Goal: Information Seeking & Learning: Learn about a topic

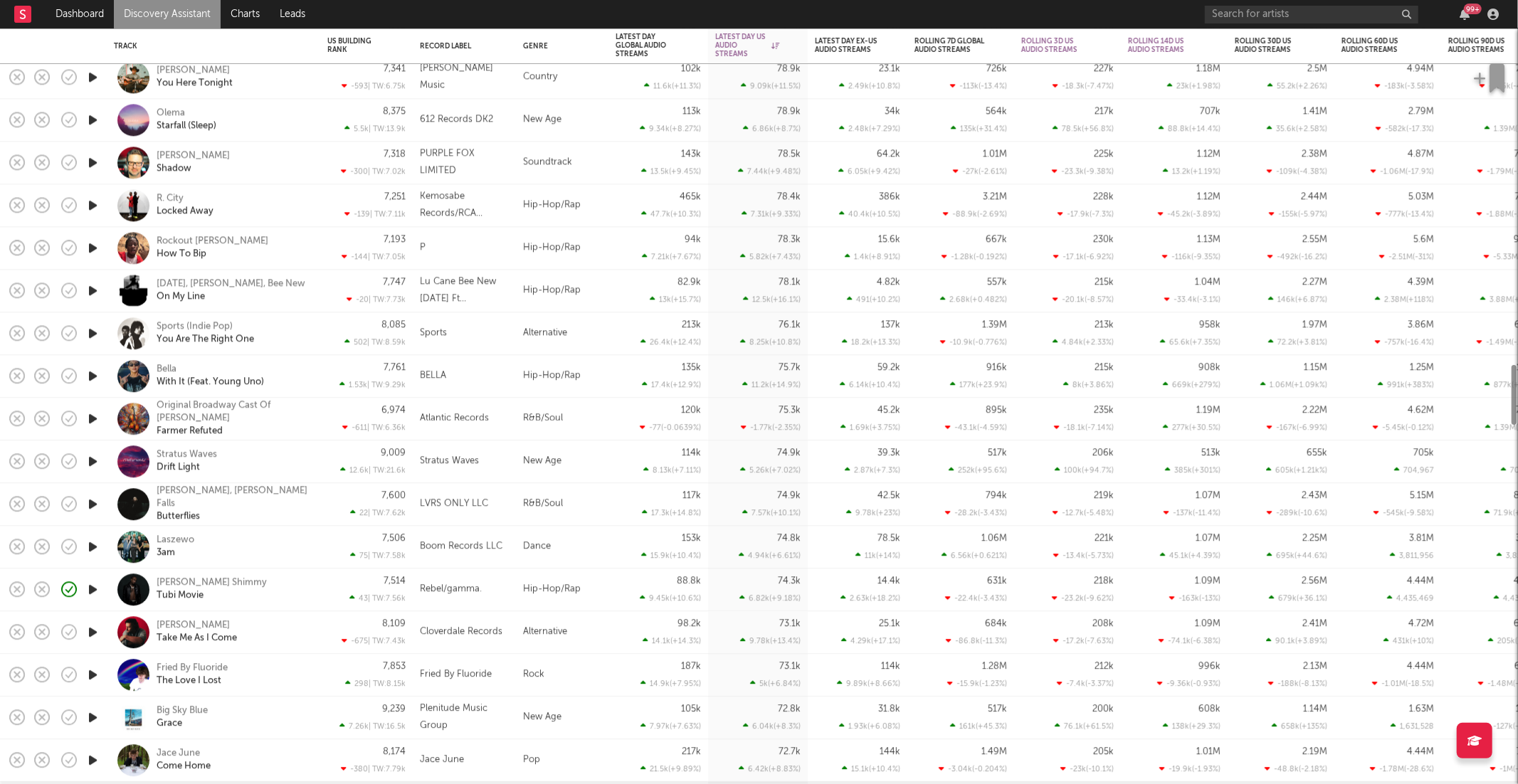
click at [185, 7] on link "Discovery Assistant" at bounding box center [167, 14] width 106 height 28
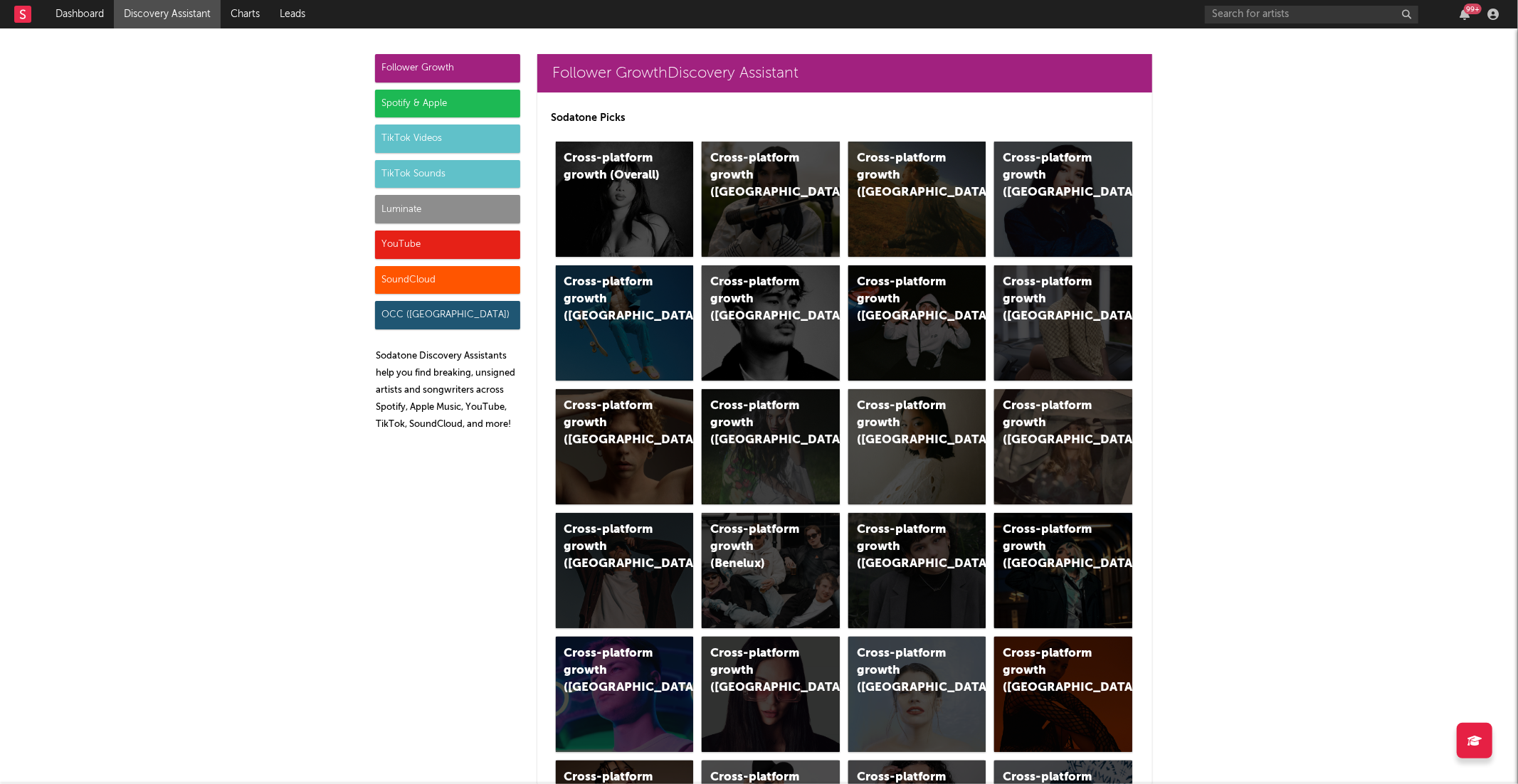
click at [433, 139] on div "TikTok Videos" at bounding box center [447, 138] width 145 height 28
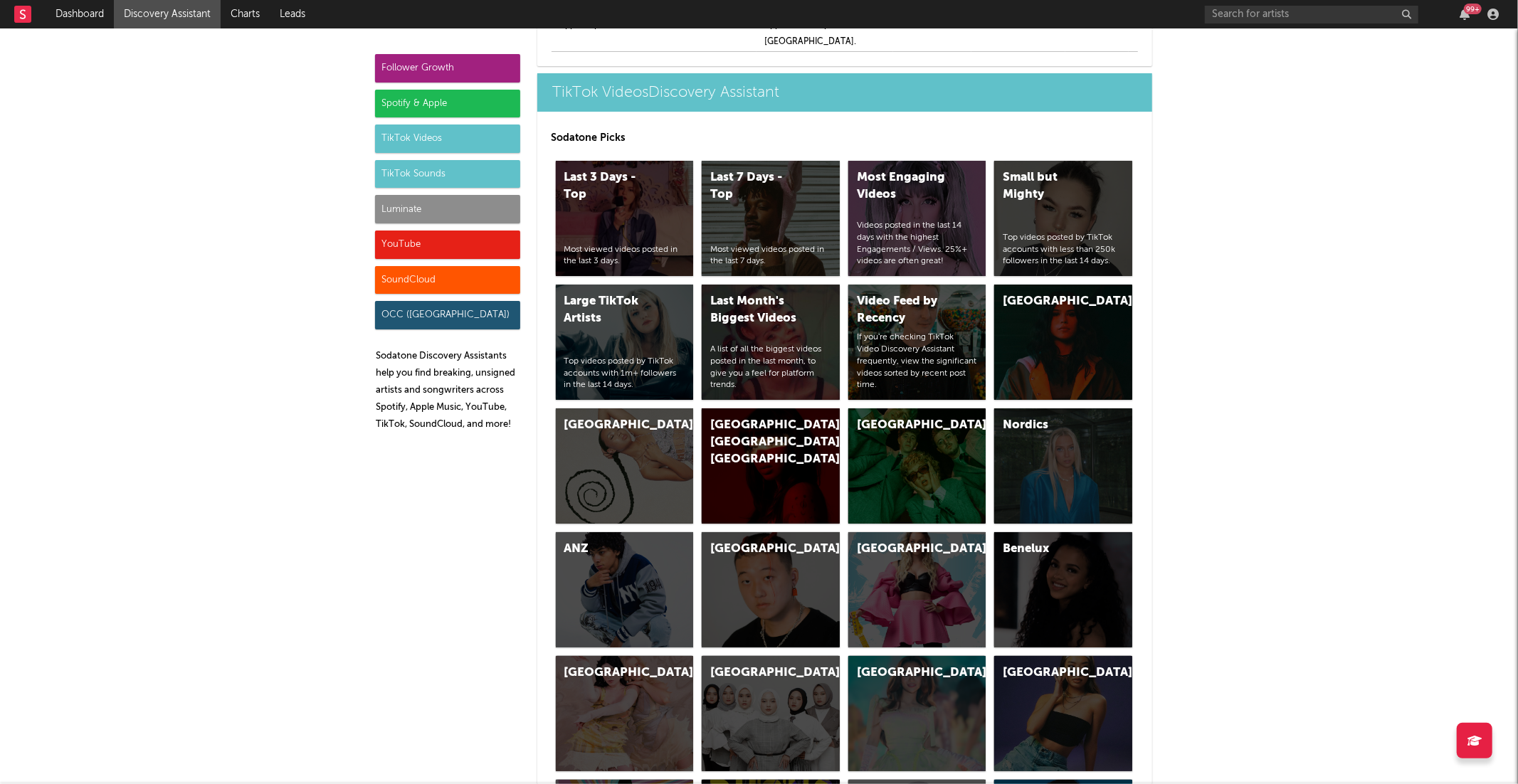
click at [458, 168] on div "TikTok Sounds" at bounding box center [447, 174] width 145 height 28
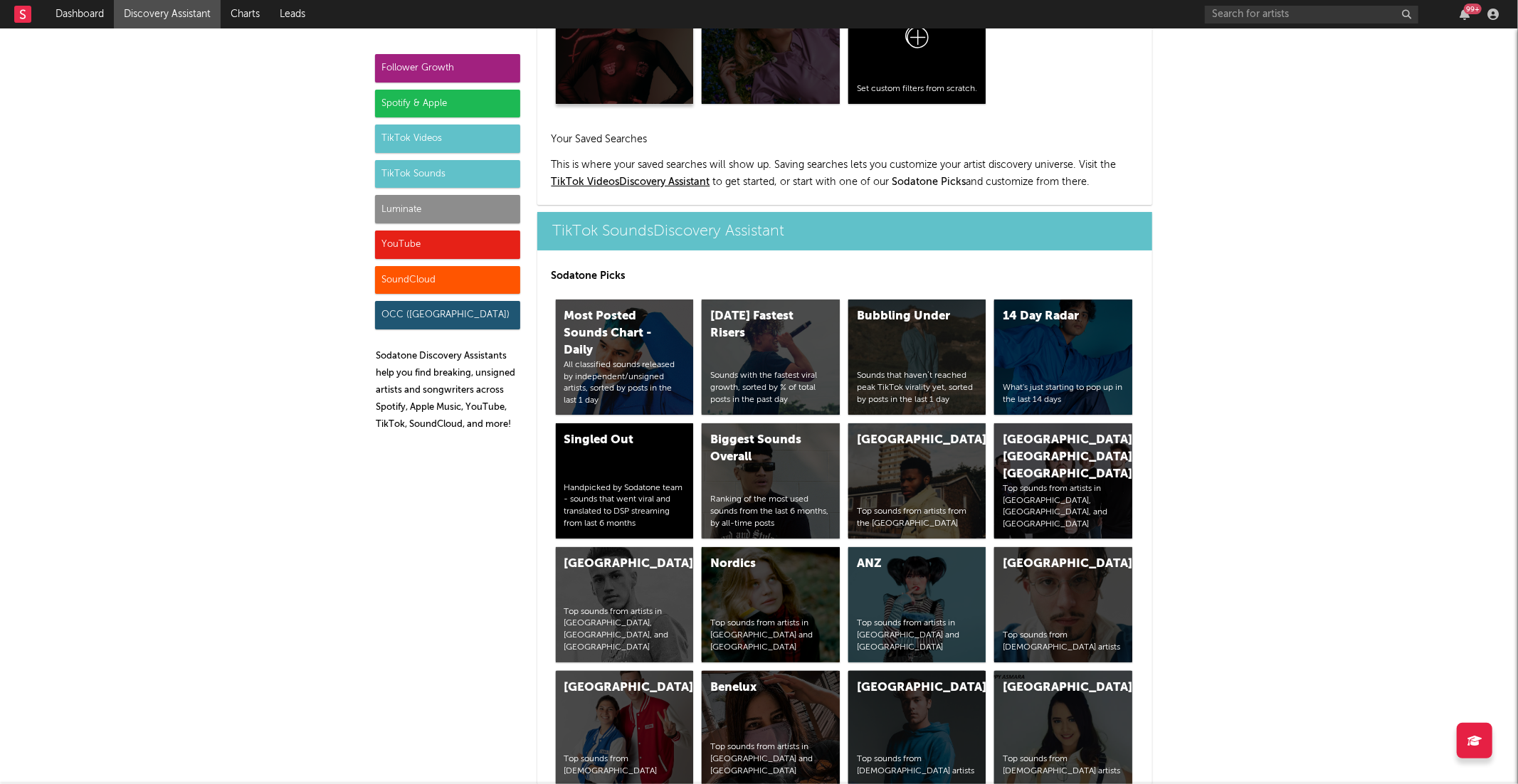
scroll to position [4894, 0]
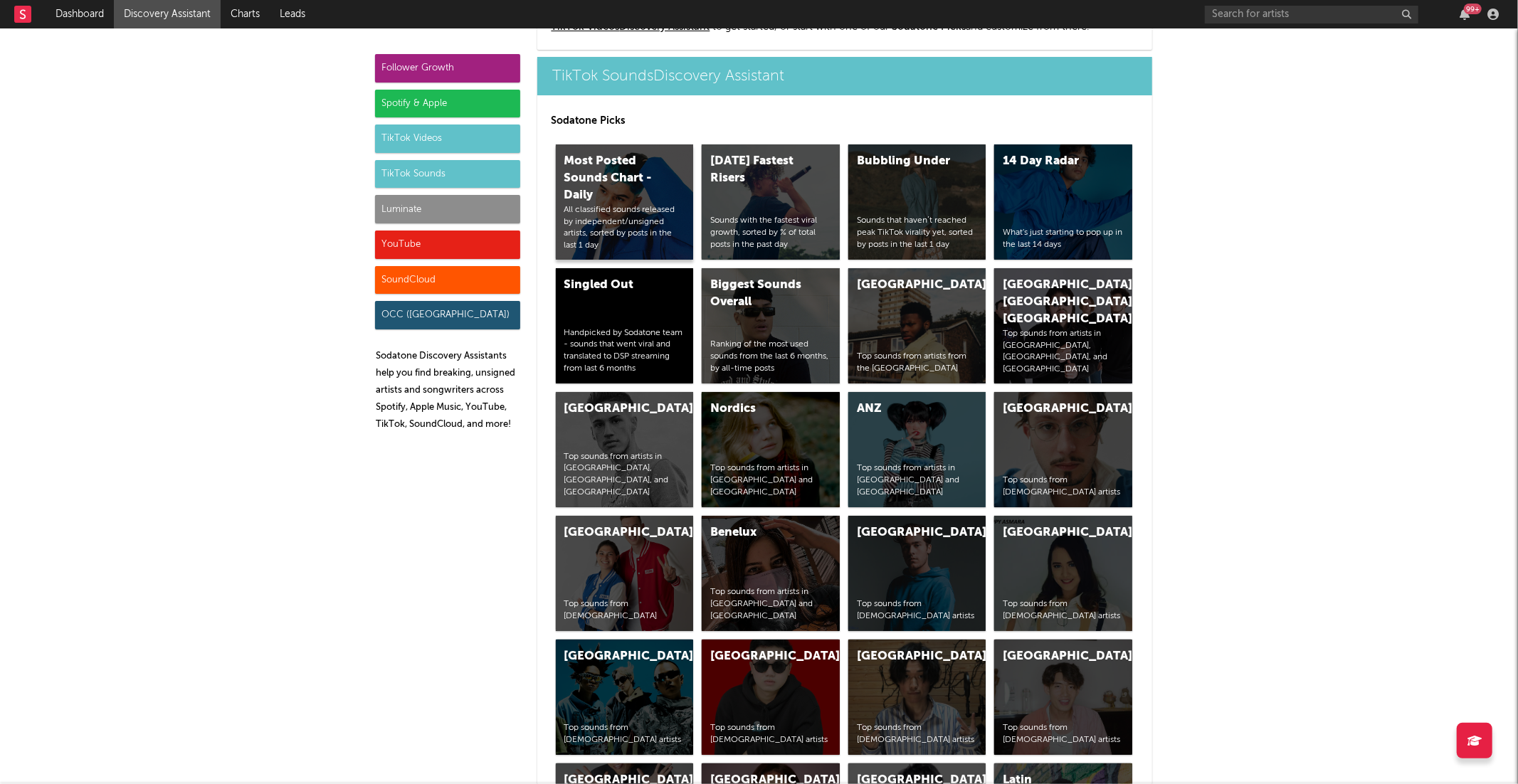
click at [626, 185] on div "Most Posted Sounds Chart - Daily" at bounding box center [613, 179] width 97 height 52
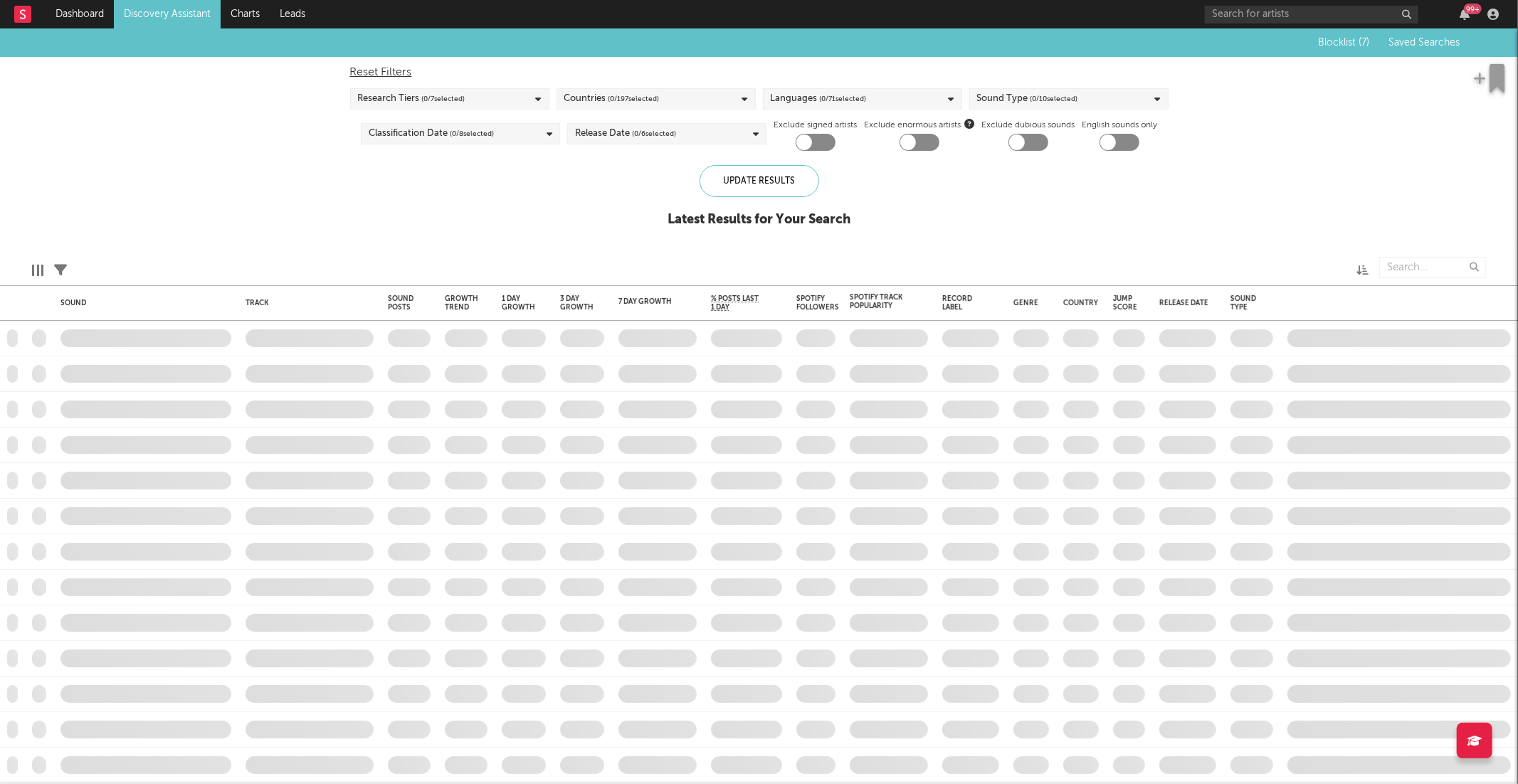
checkbox input "true"
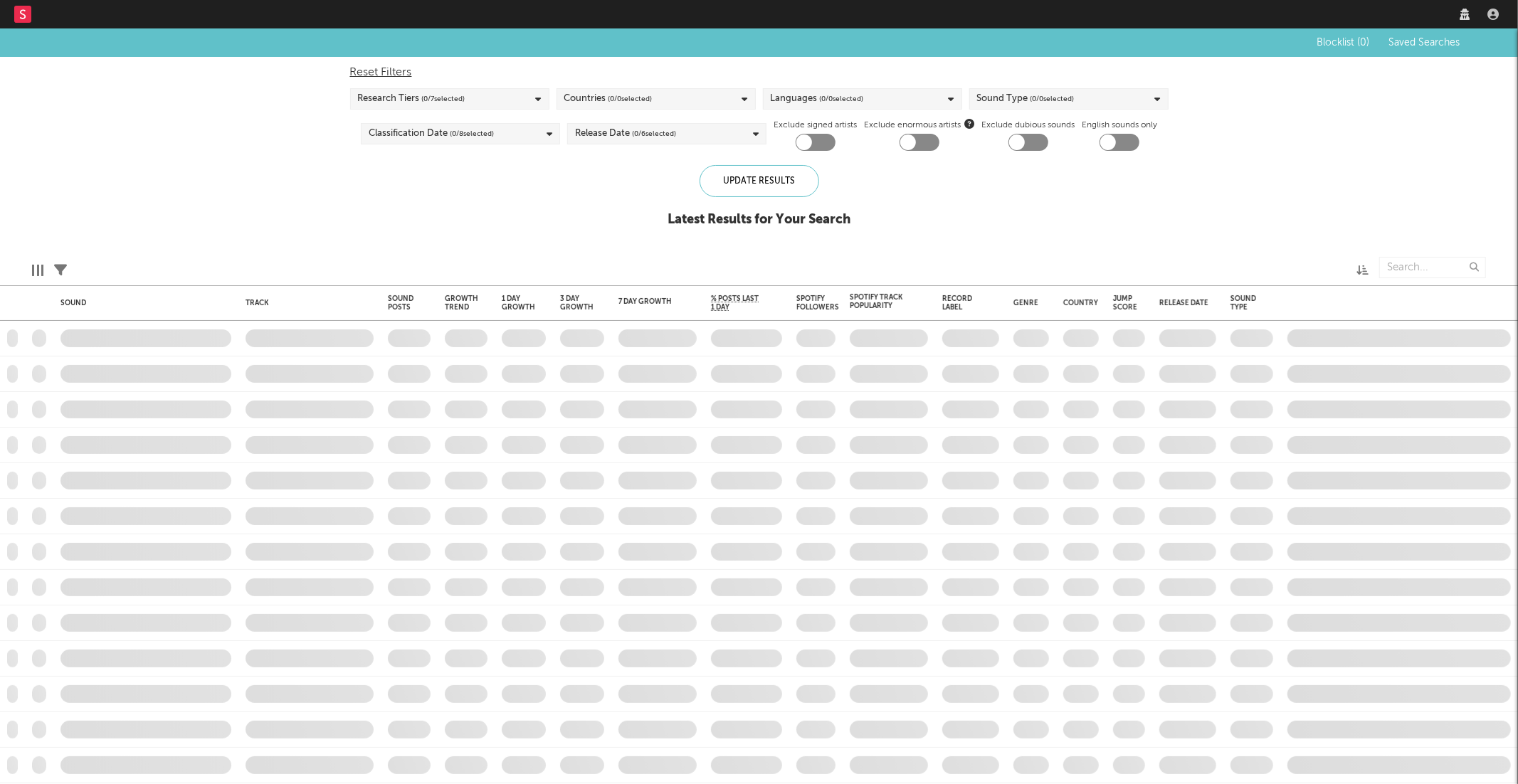
checkbox input "true"
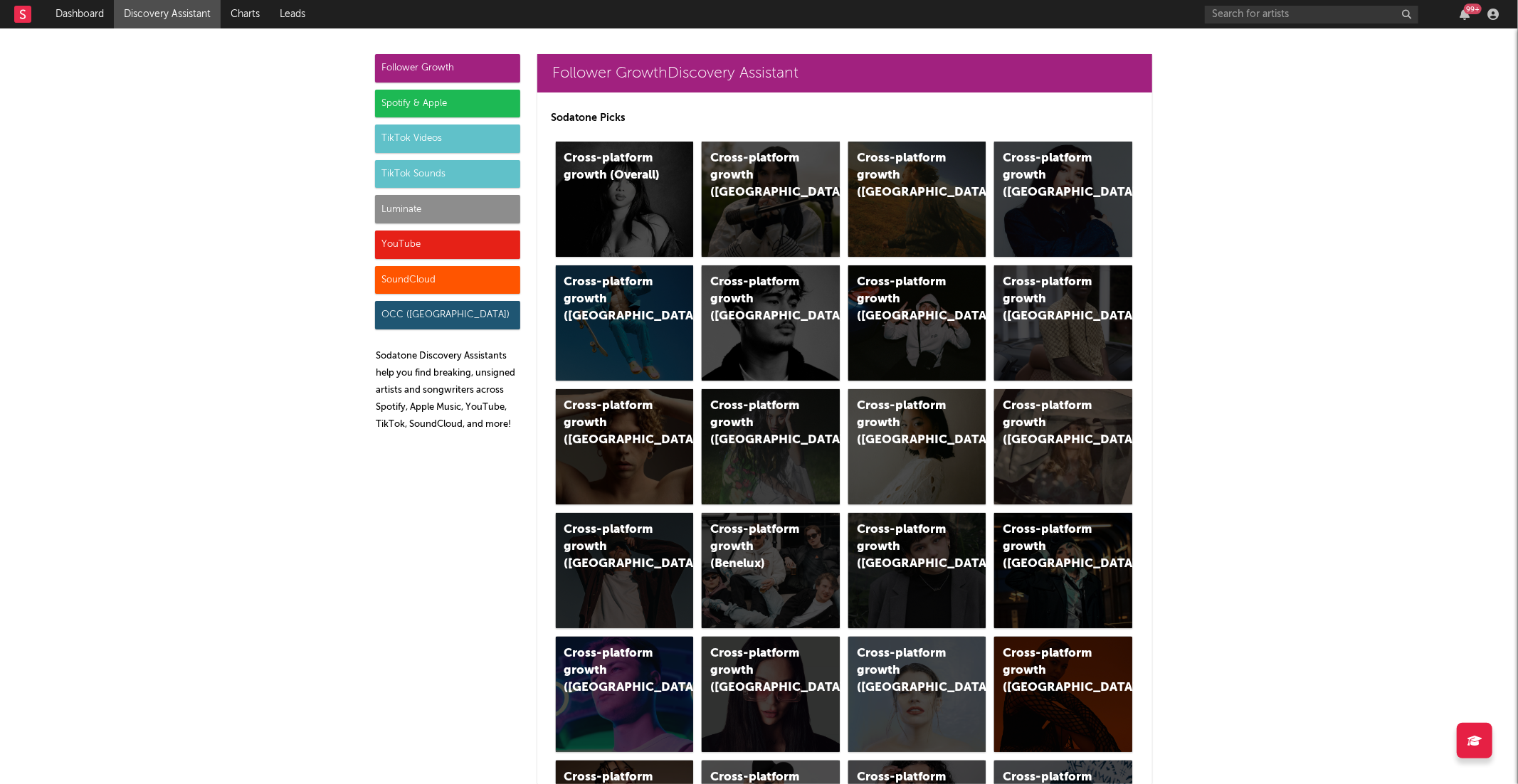
click at [450, 210] on div "Luminate" at bounding box center [447, 209] width 145 height 28
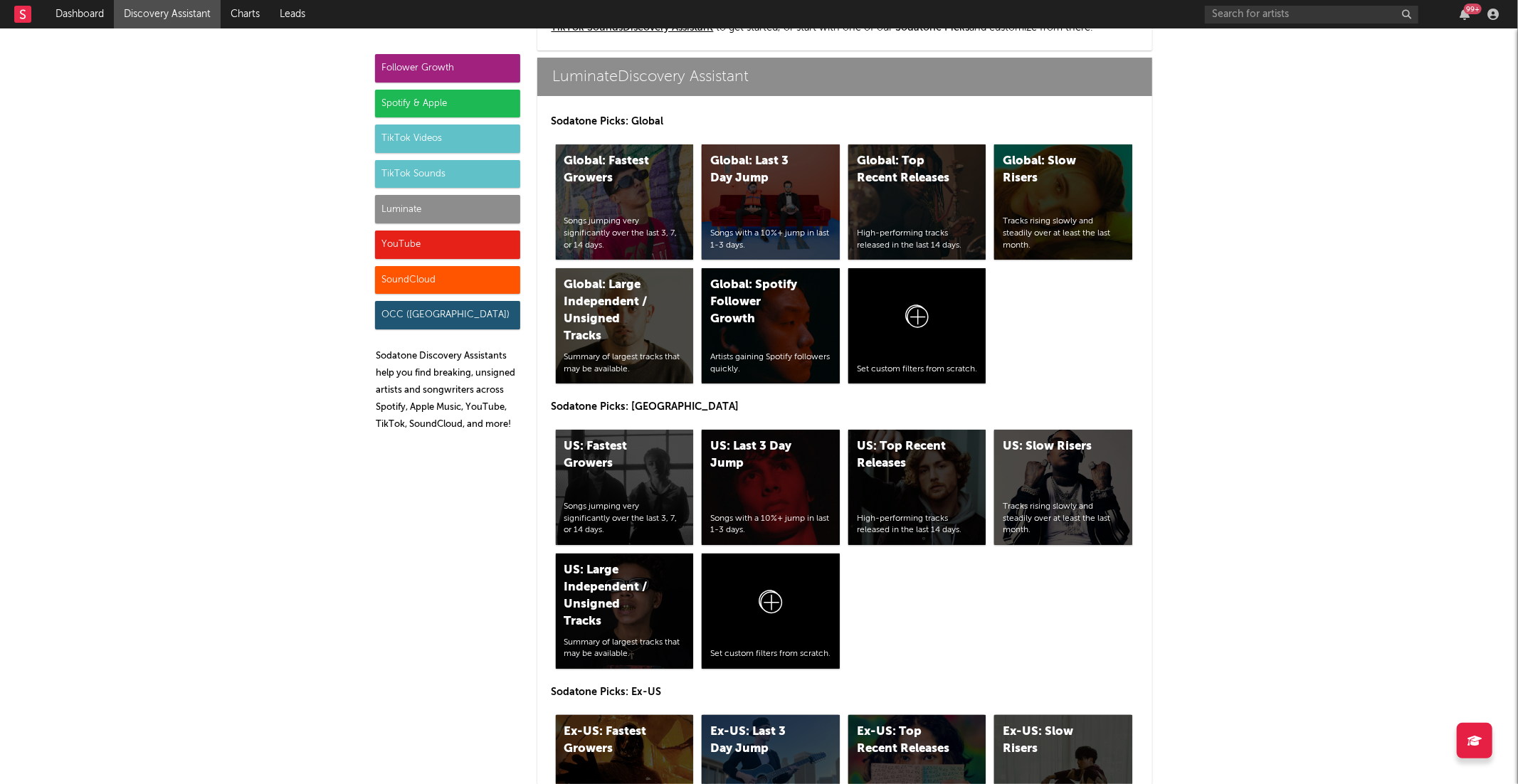
click at [451, 178] on div "TikTok Sounds" at bounding box center [447, 174] width 145 height 28
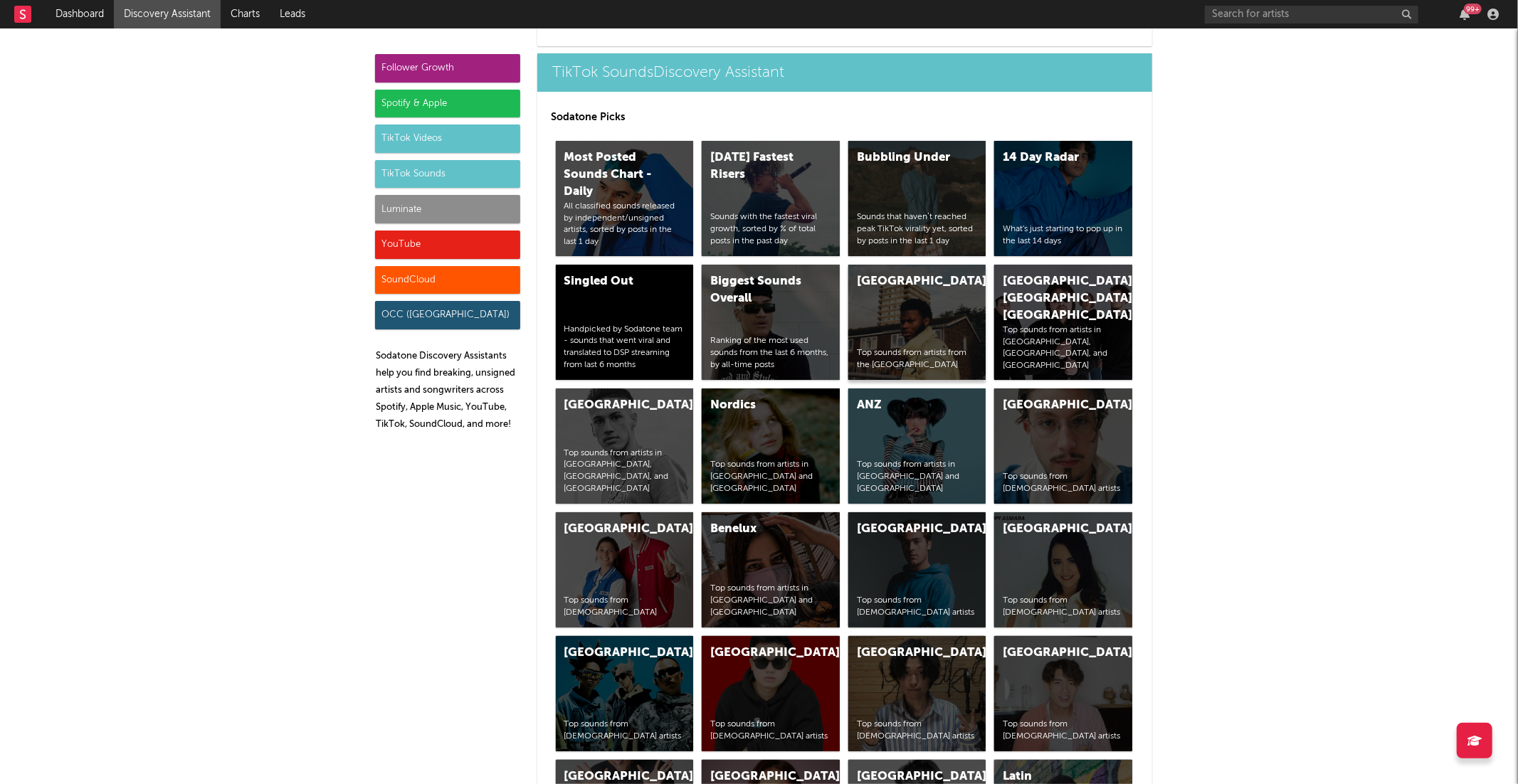
scroll to position [4894, 0]
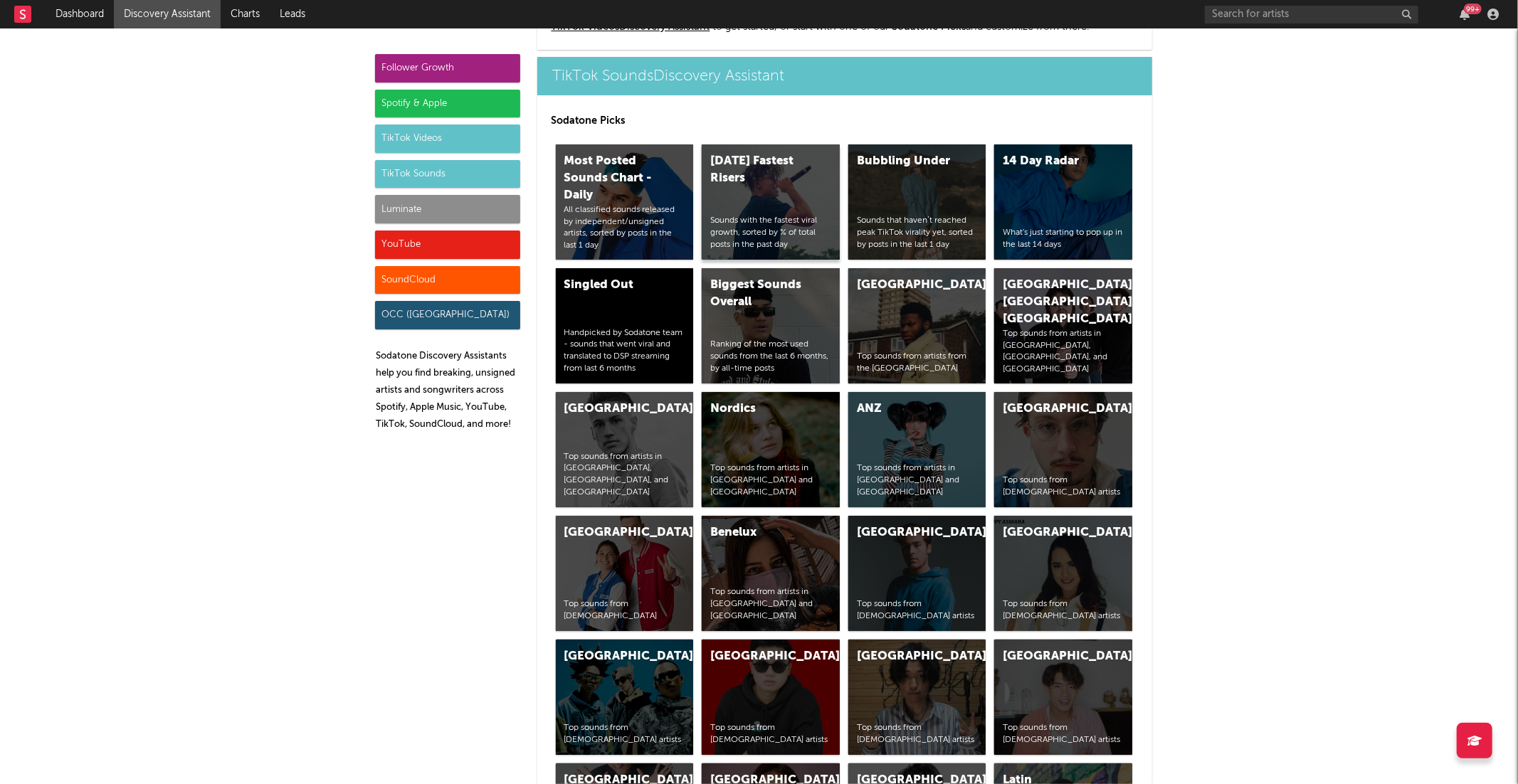
click at [778, 183] on div "[DATE] Fastest Risers" at bounding box center [759, 170] width 97 height 34
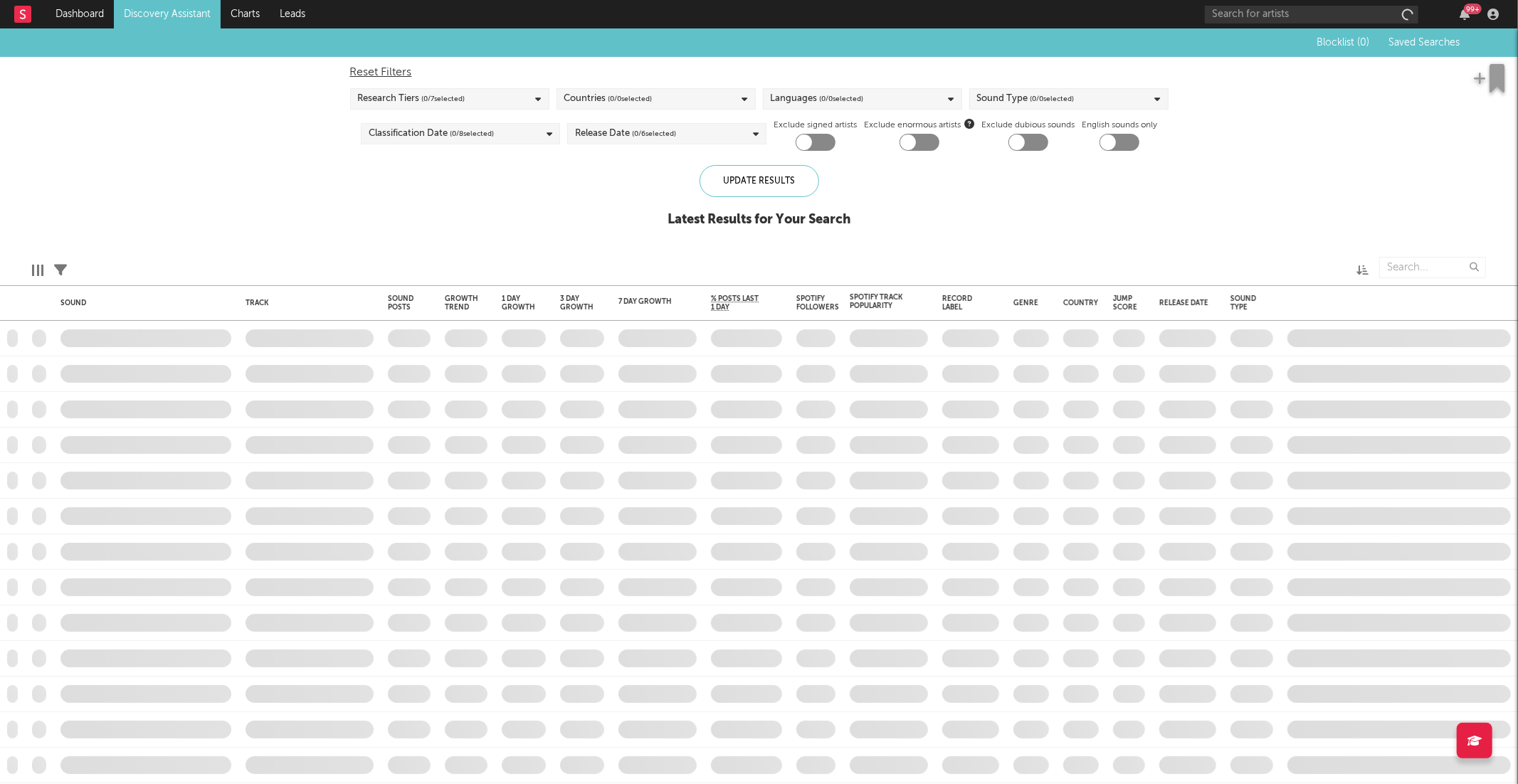
checkbox input "true"
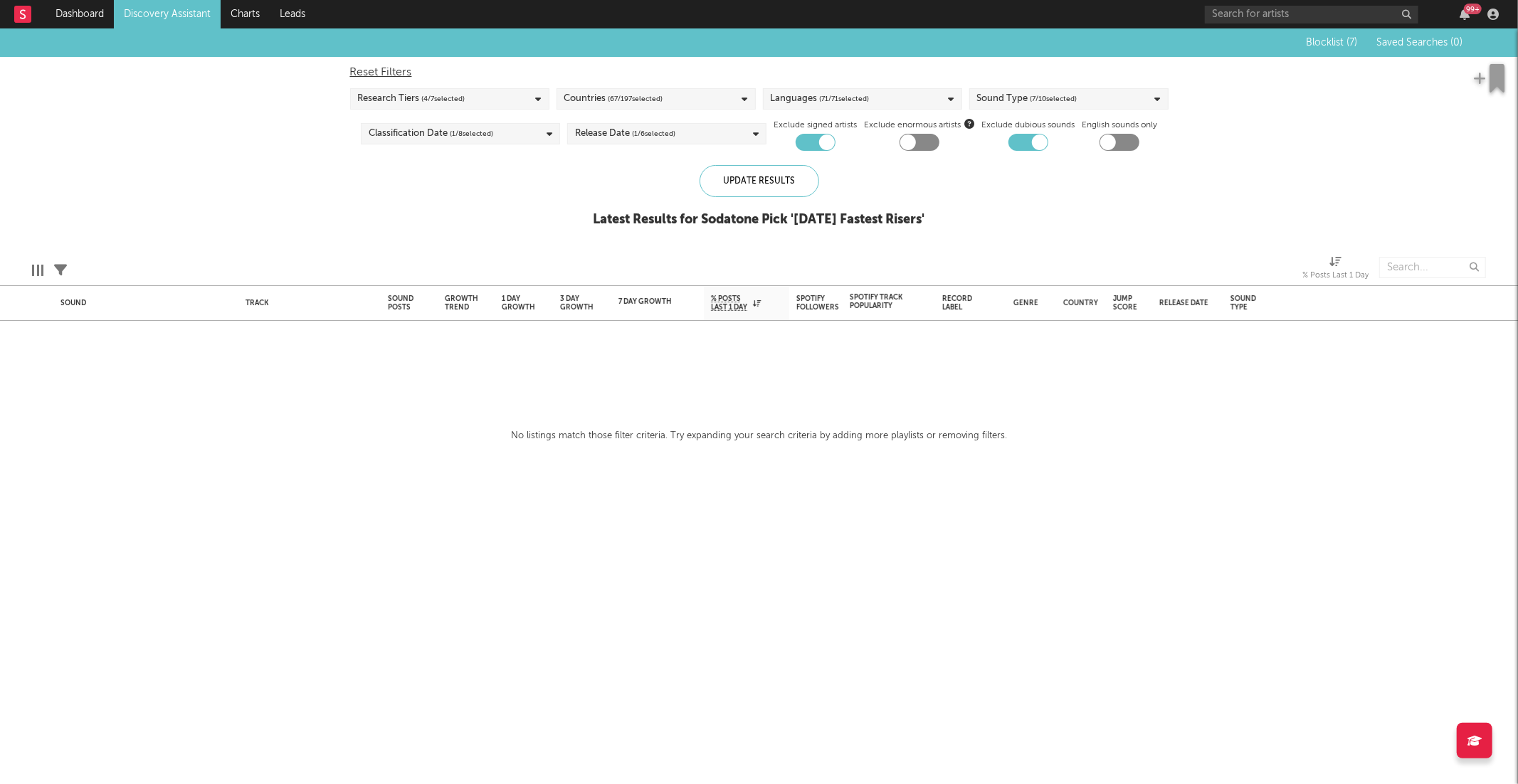
click at [62, 266] on icon at bounding box center [60, 270] width 13 height 13
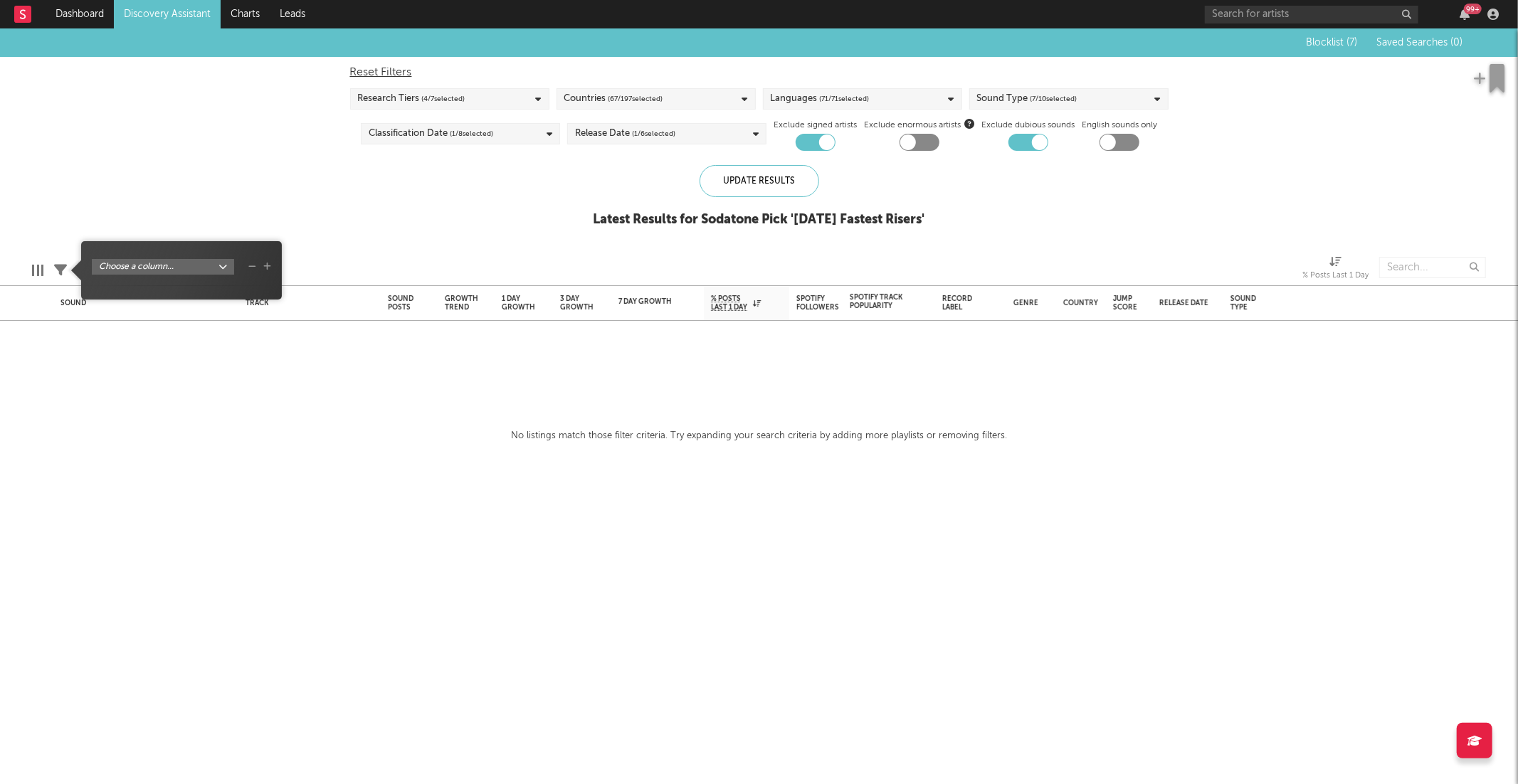
click at [106, 168] on div "Blocklist ( 7 ) Saved Searches ( 0 ) Reset Filters Research Tiers ( 4 / 7 selec…" at bounding box center [759, 135] width 1518 height 214
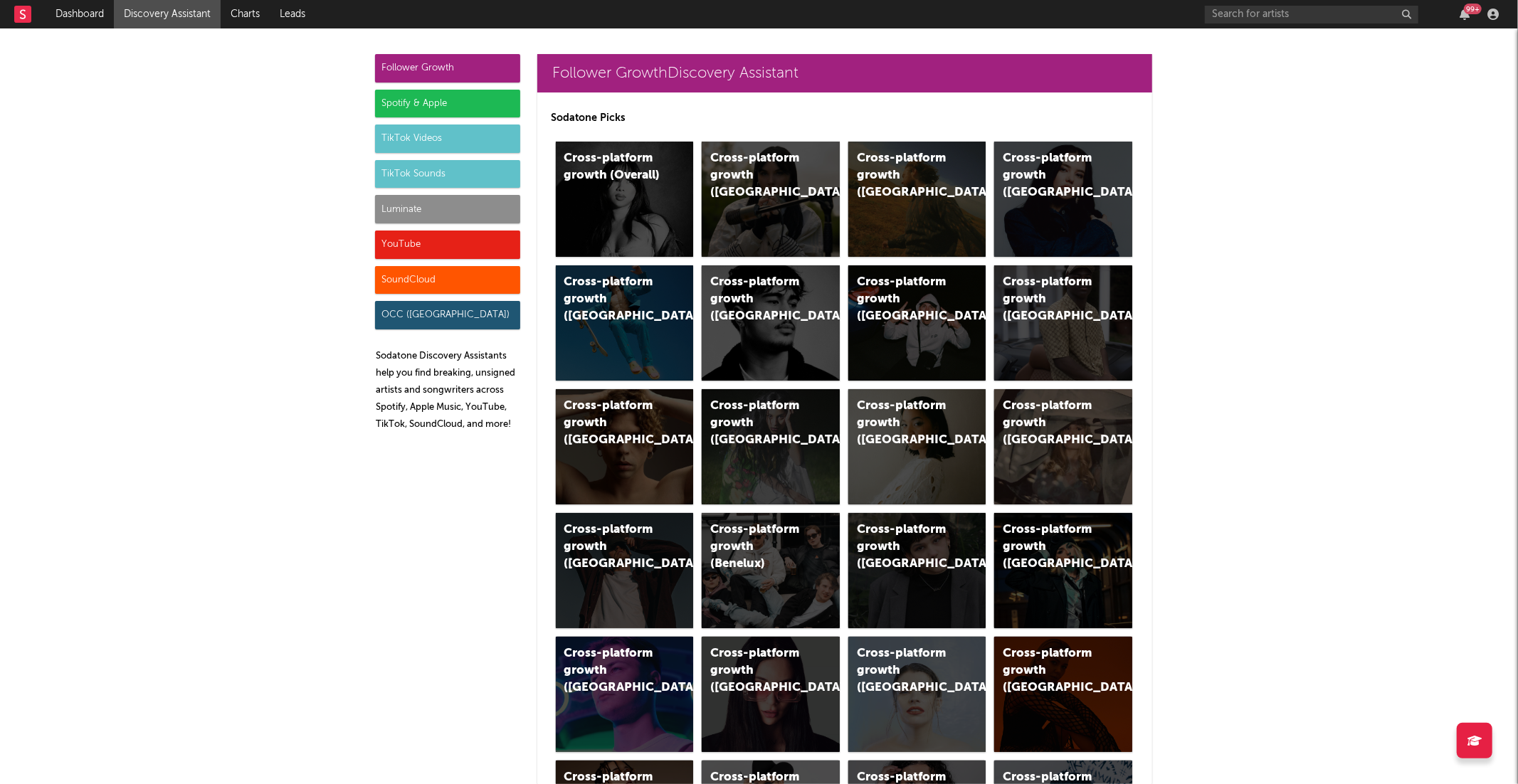
click at [459, 176] on div "TikTok Sounds" at bounding box center [447, 174] width 145 height 28
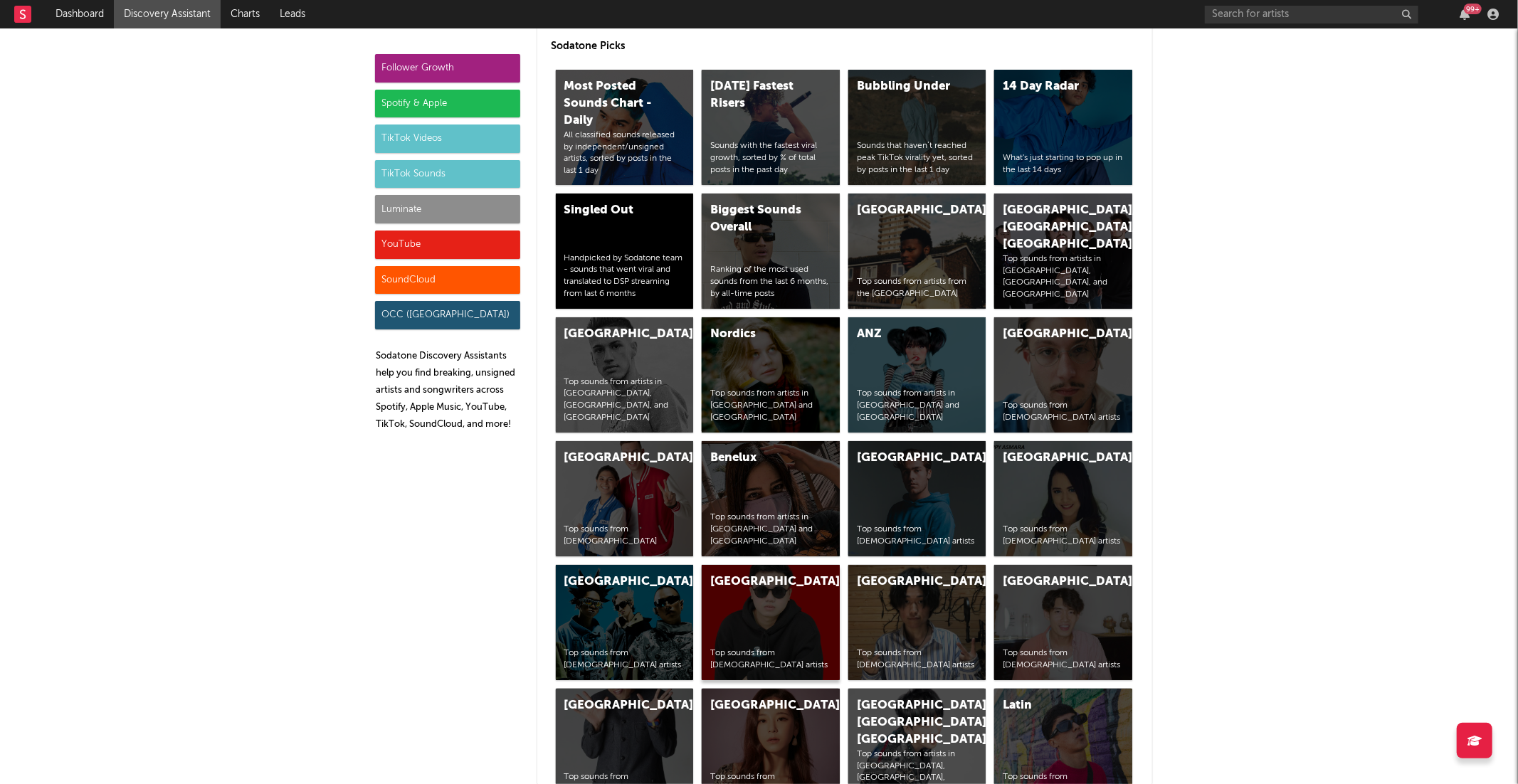
scroll to position [4967, 0]
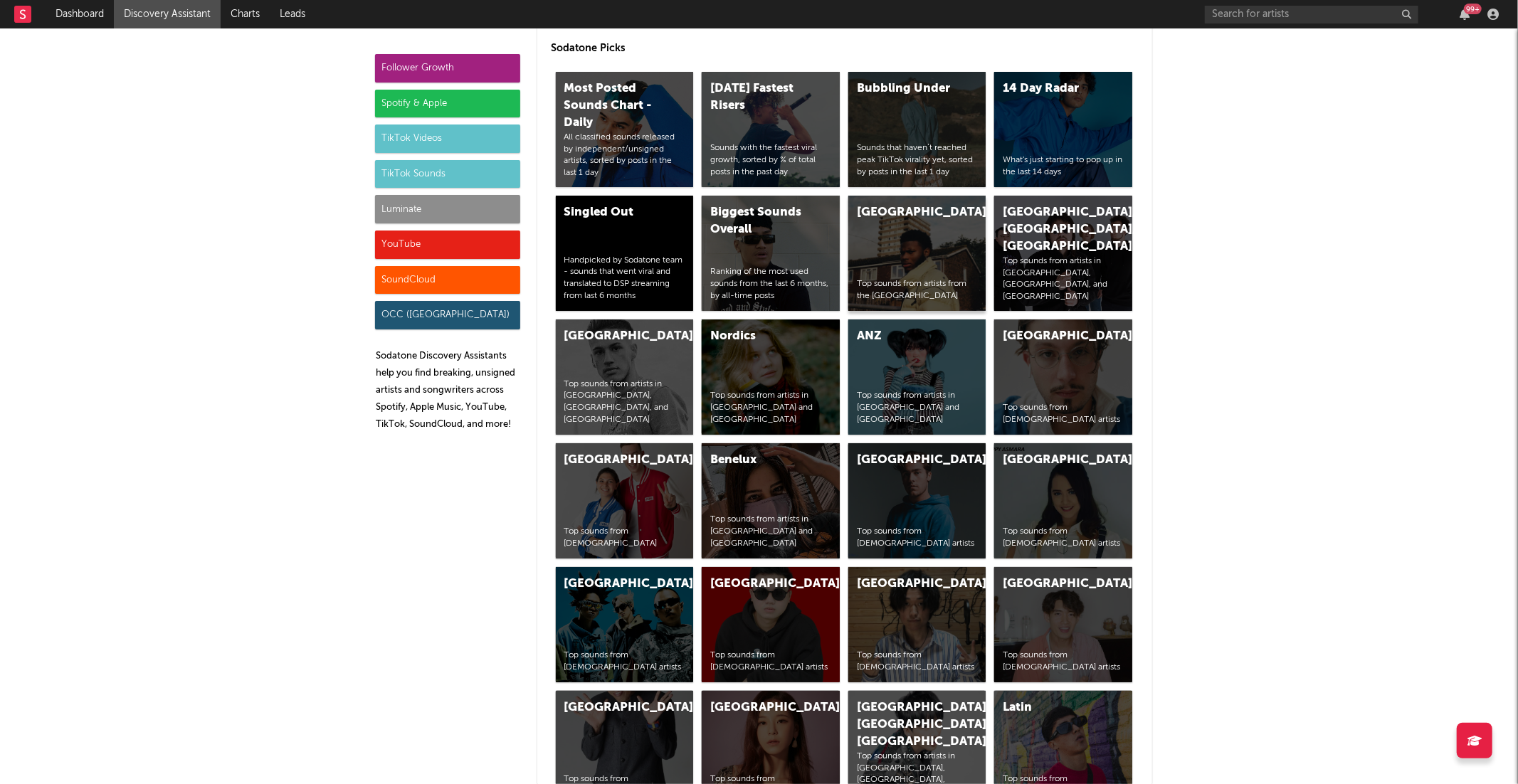
click at [942, 209] on div "[GEOGRAPHIC_DATA]" at bounding box center [905, 212] width 97 height 17
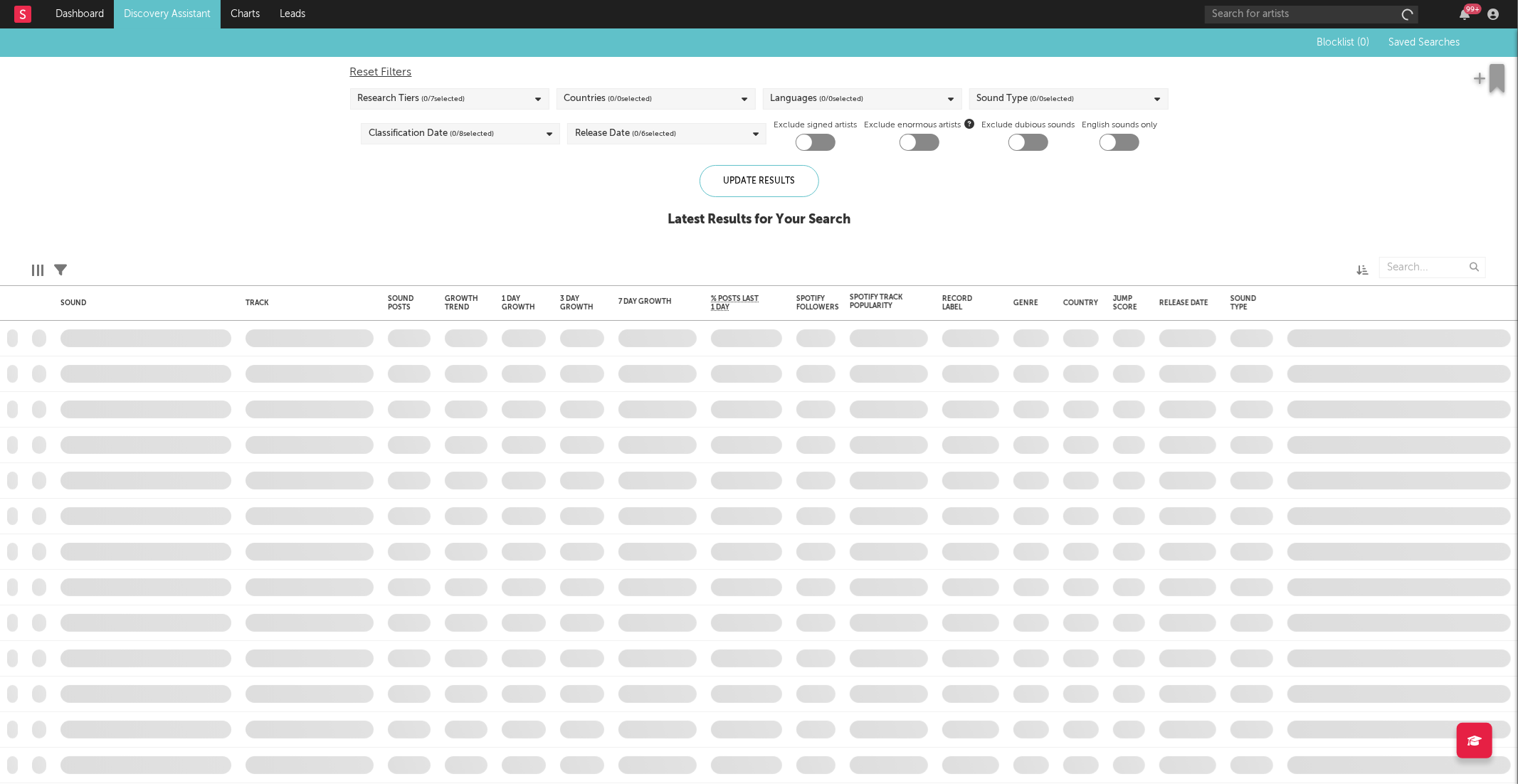
checkbox input "true"
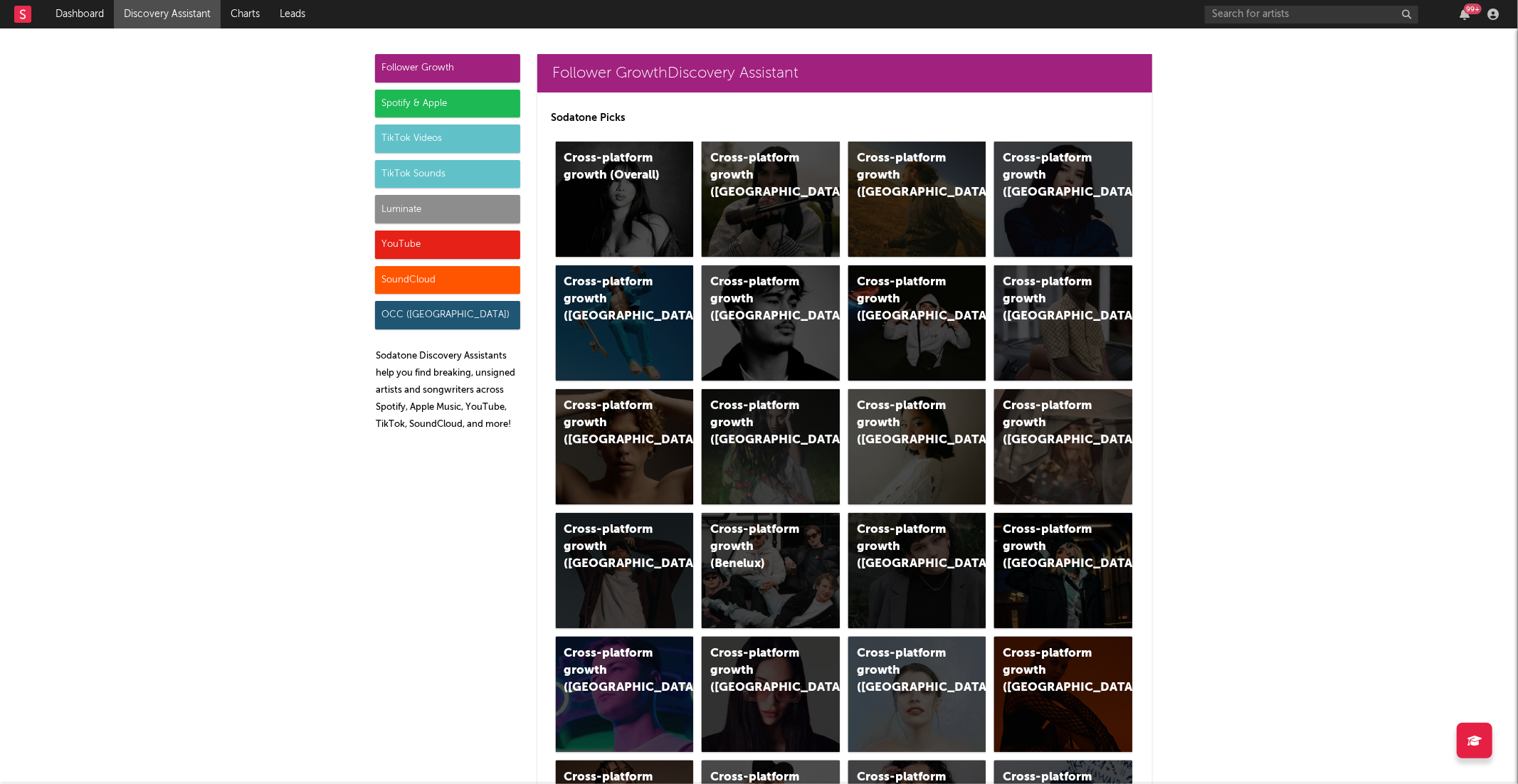
click at [444, 180] on div "TikTok Sounds" at bounding box center [447, 174] width 145 height 28
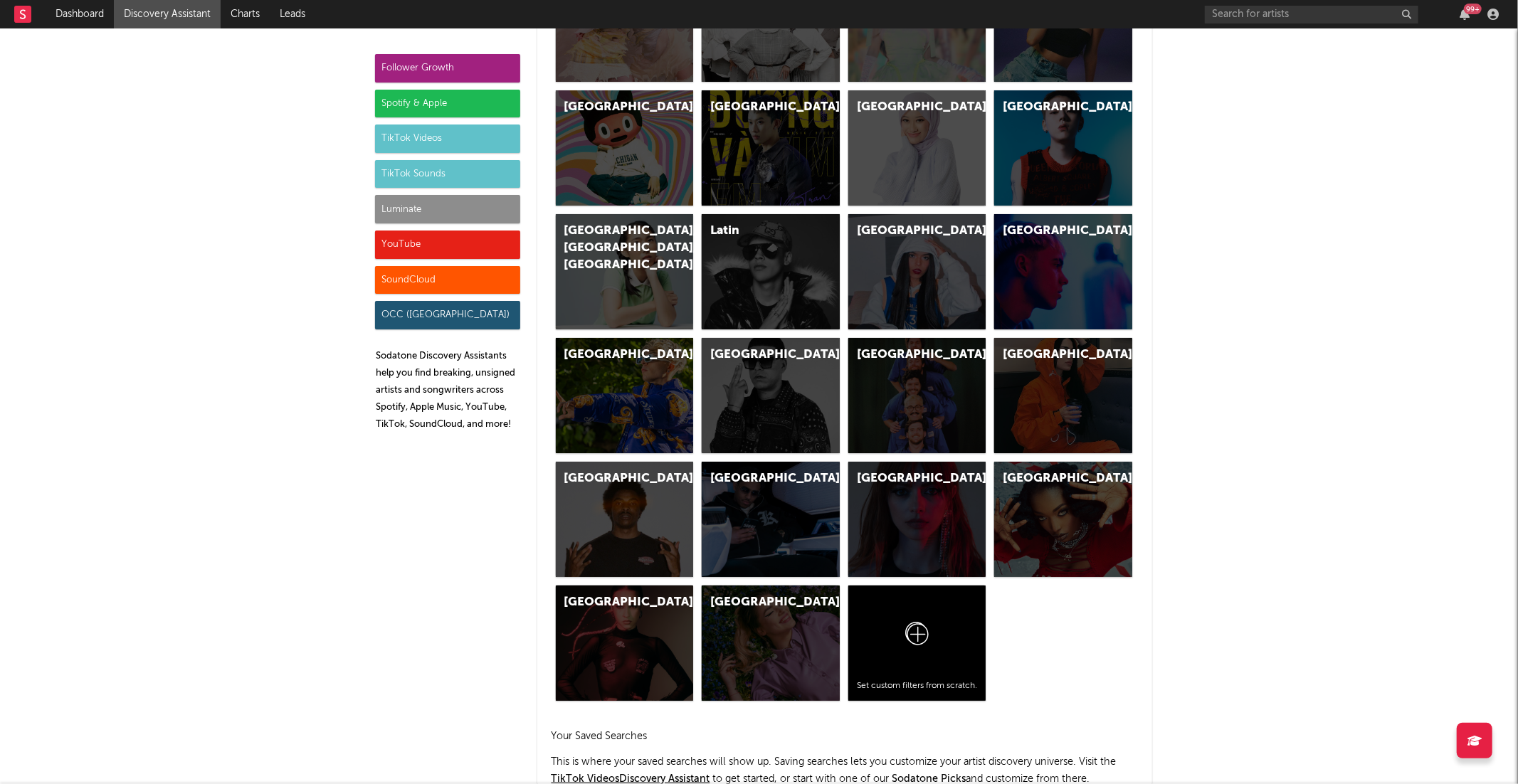
scroll to position [4894, 0]
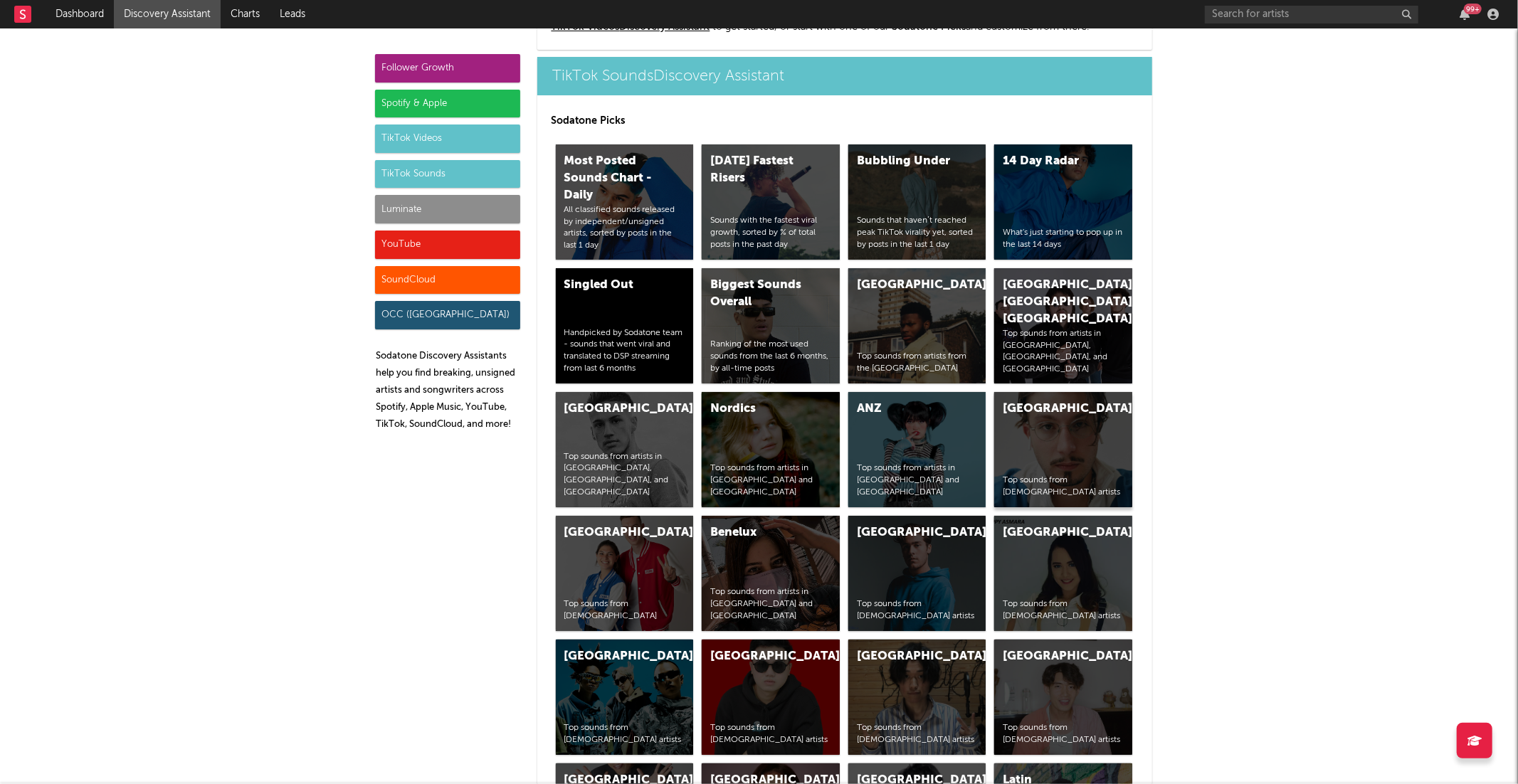
click at [1059, 413] on div "[GEOGRAPHIC_DATA]" at bounding box center [1051, 409] width 97 height 17
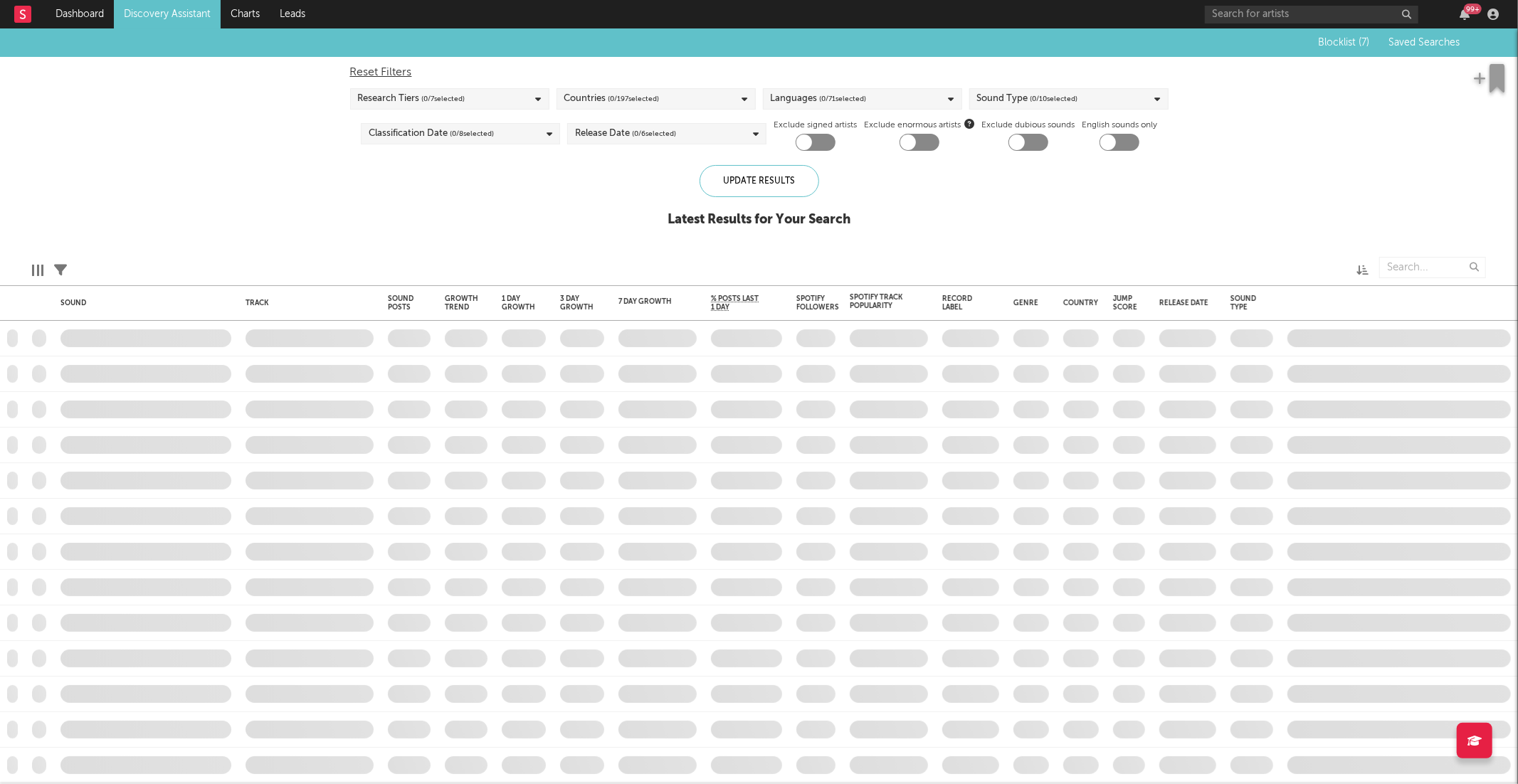
checkbox input "true"
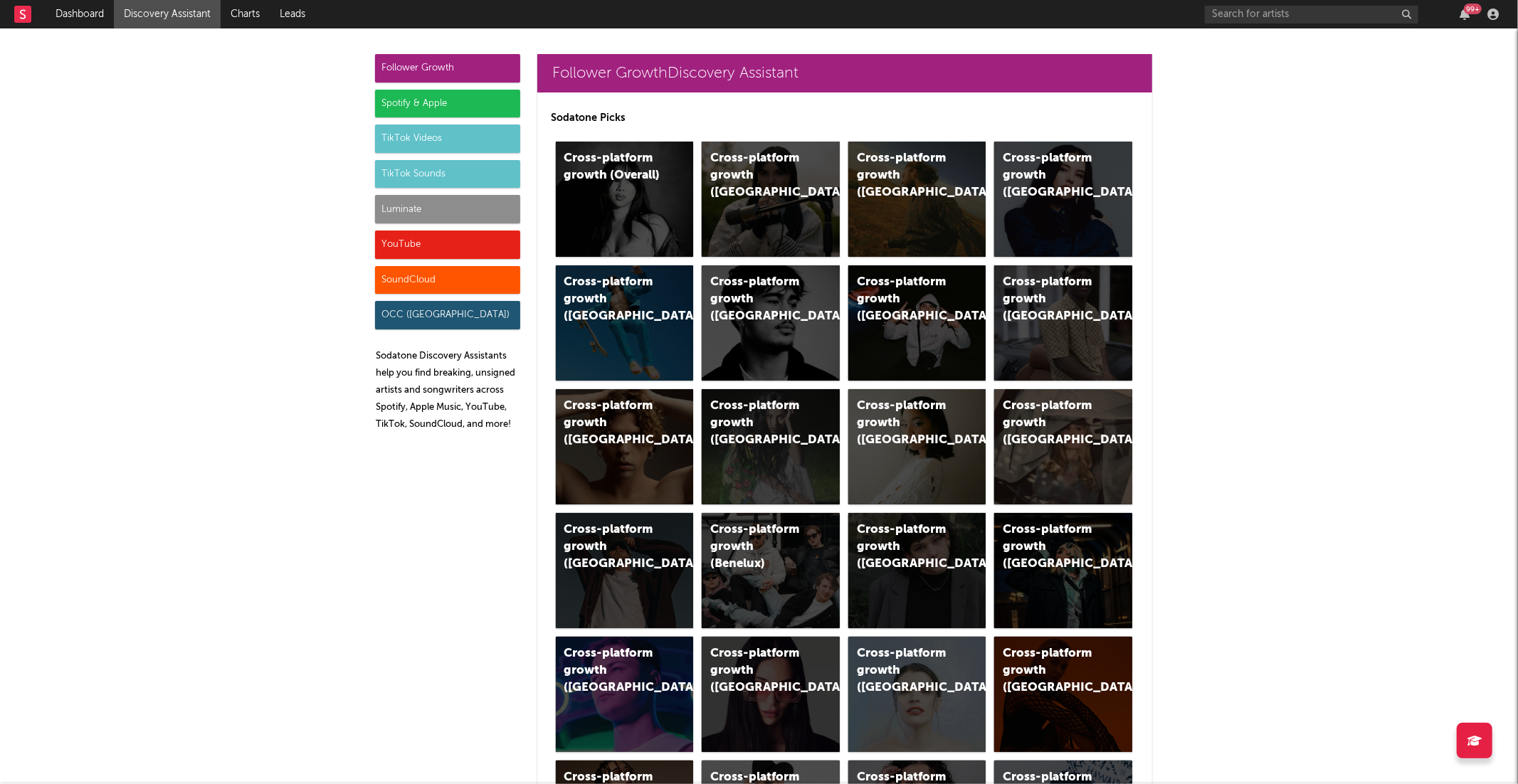
click at [433, 172] on div "TikTok Sounds" at bounding box center [447, 174] width 145 height 28
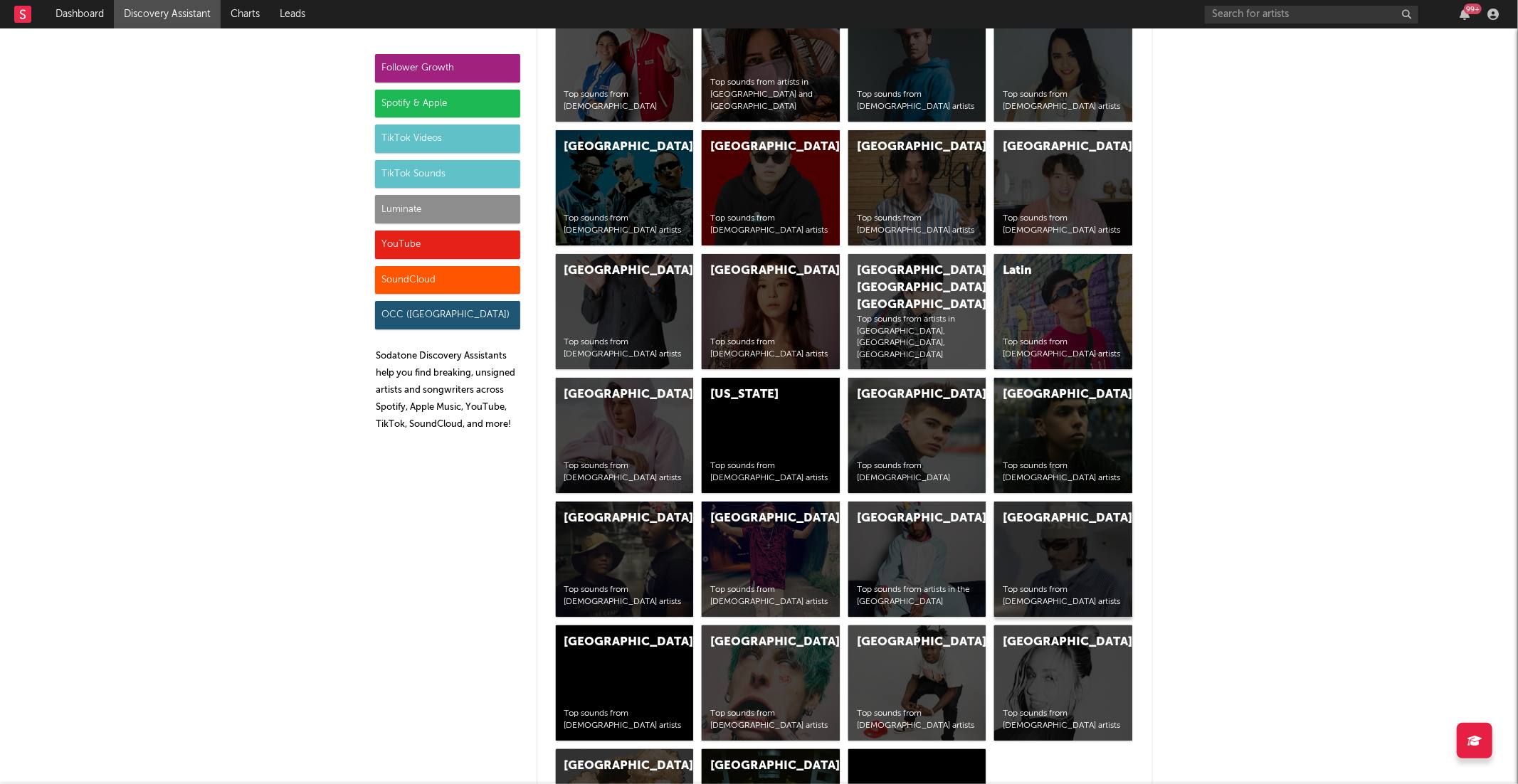
scroll to position [5405, 0]
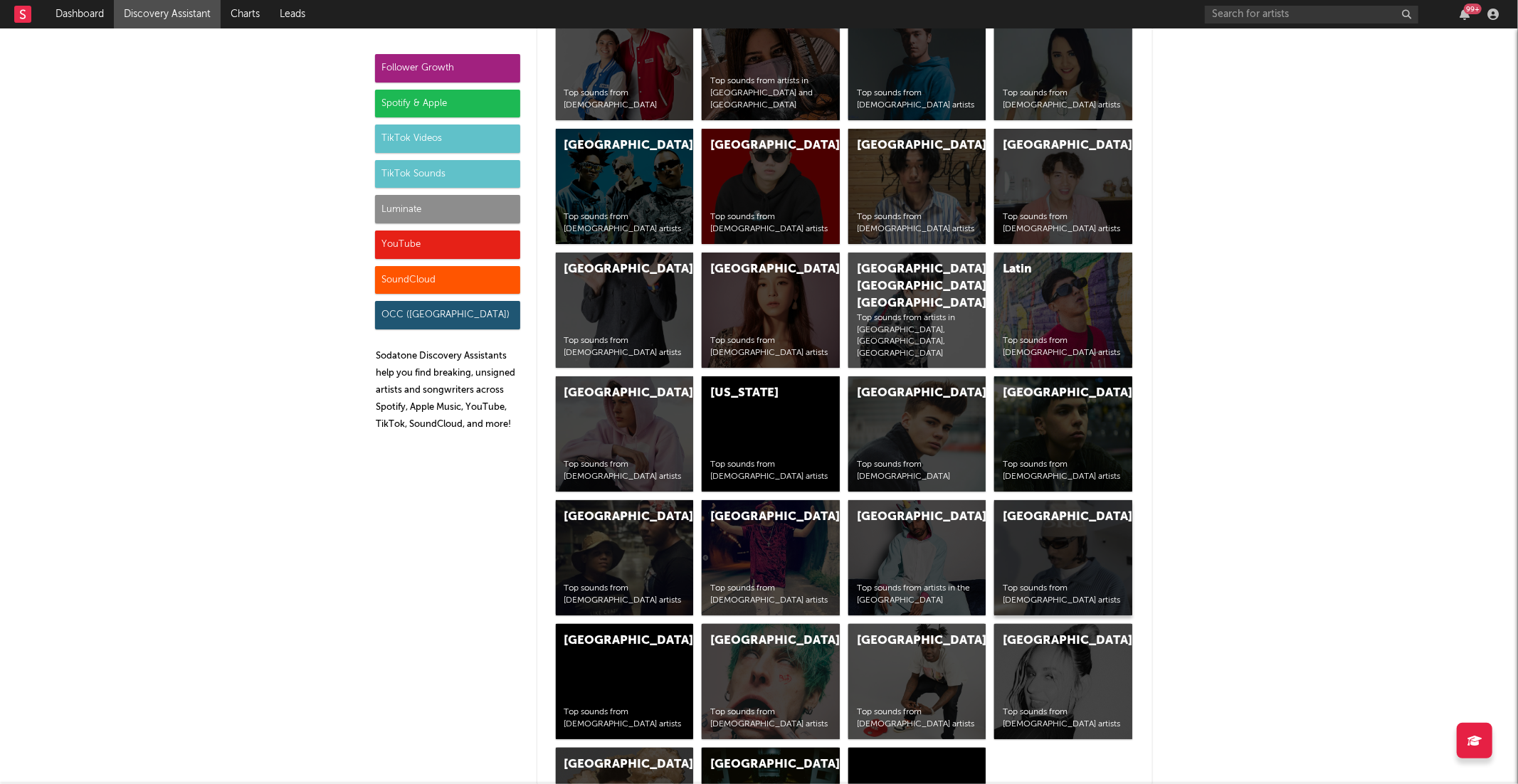
click at [1026, 525] on div "France Top sounds from [DEMOGRAPHIC_DATA] artists" at bounding box center [1063, 557] width 138 height 115
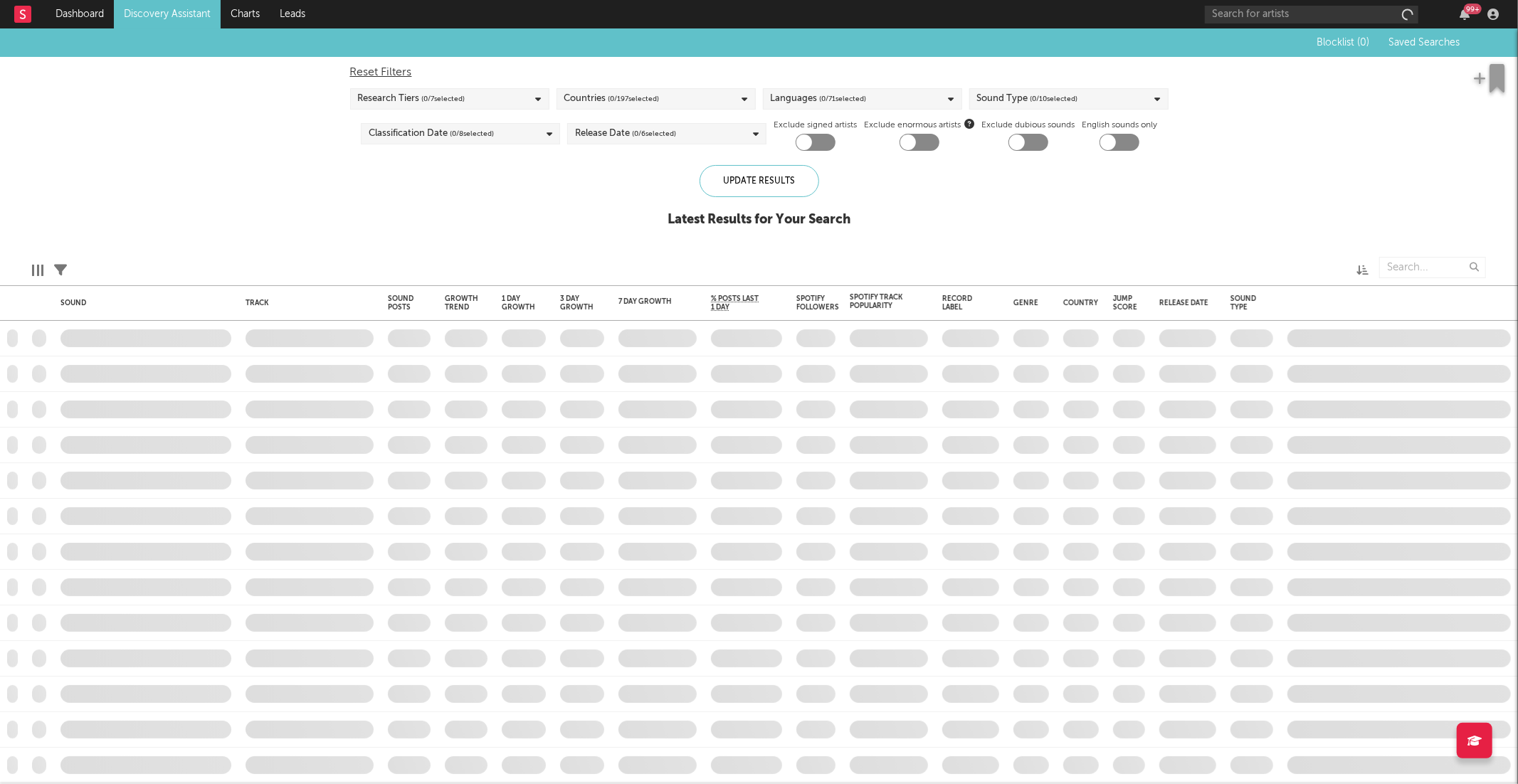
checkbox input "true"
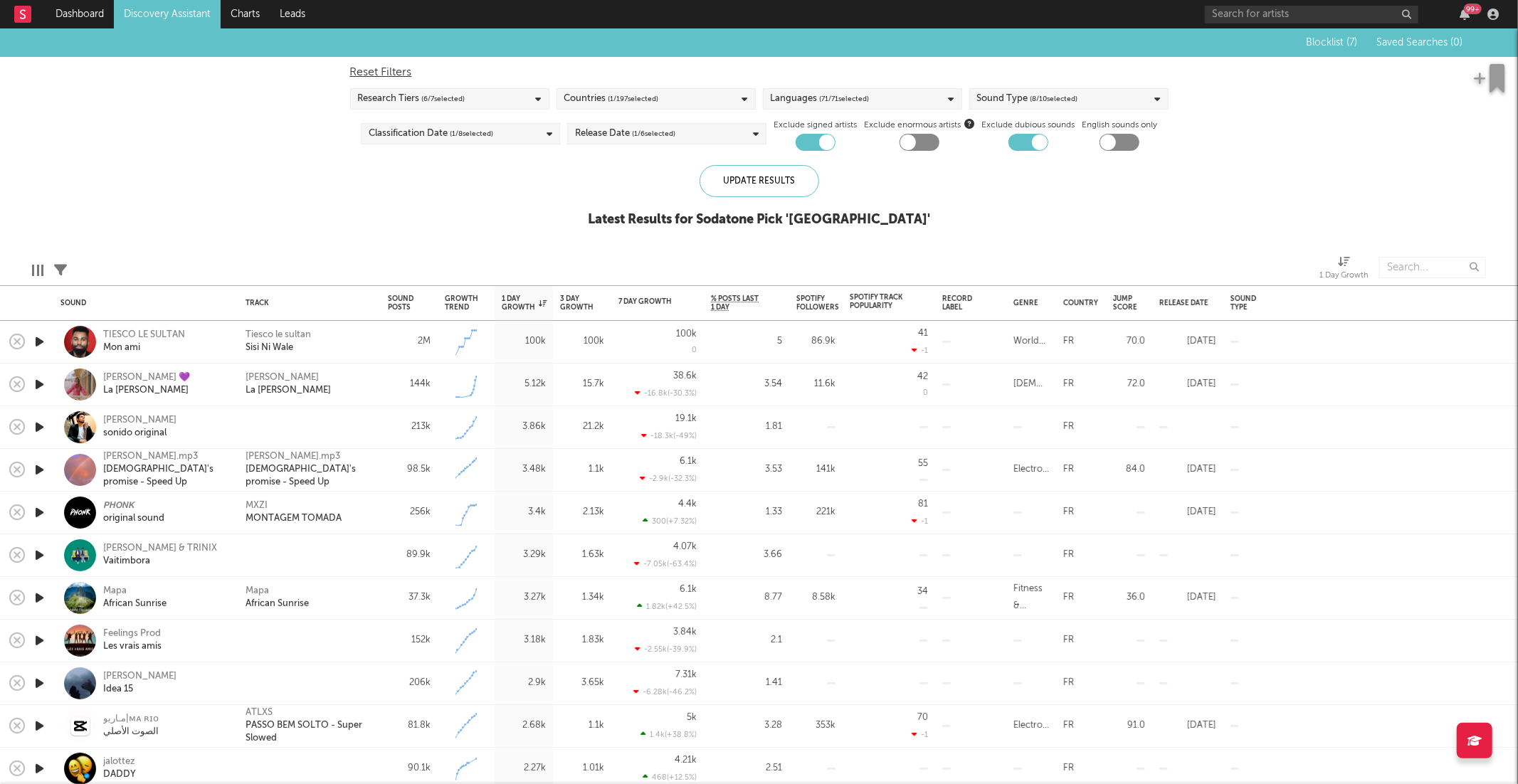
drag, startPoint x: 37, startPoint y: 338, endPoint x: 191, endPoint y: 337, distance: 154.0
click at [37, 338] on icon "button" at bounding box center [40, 342] width 15 height 18
click at [65, 269] on icon at bounding box center [60, 270] width 13 height 13
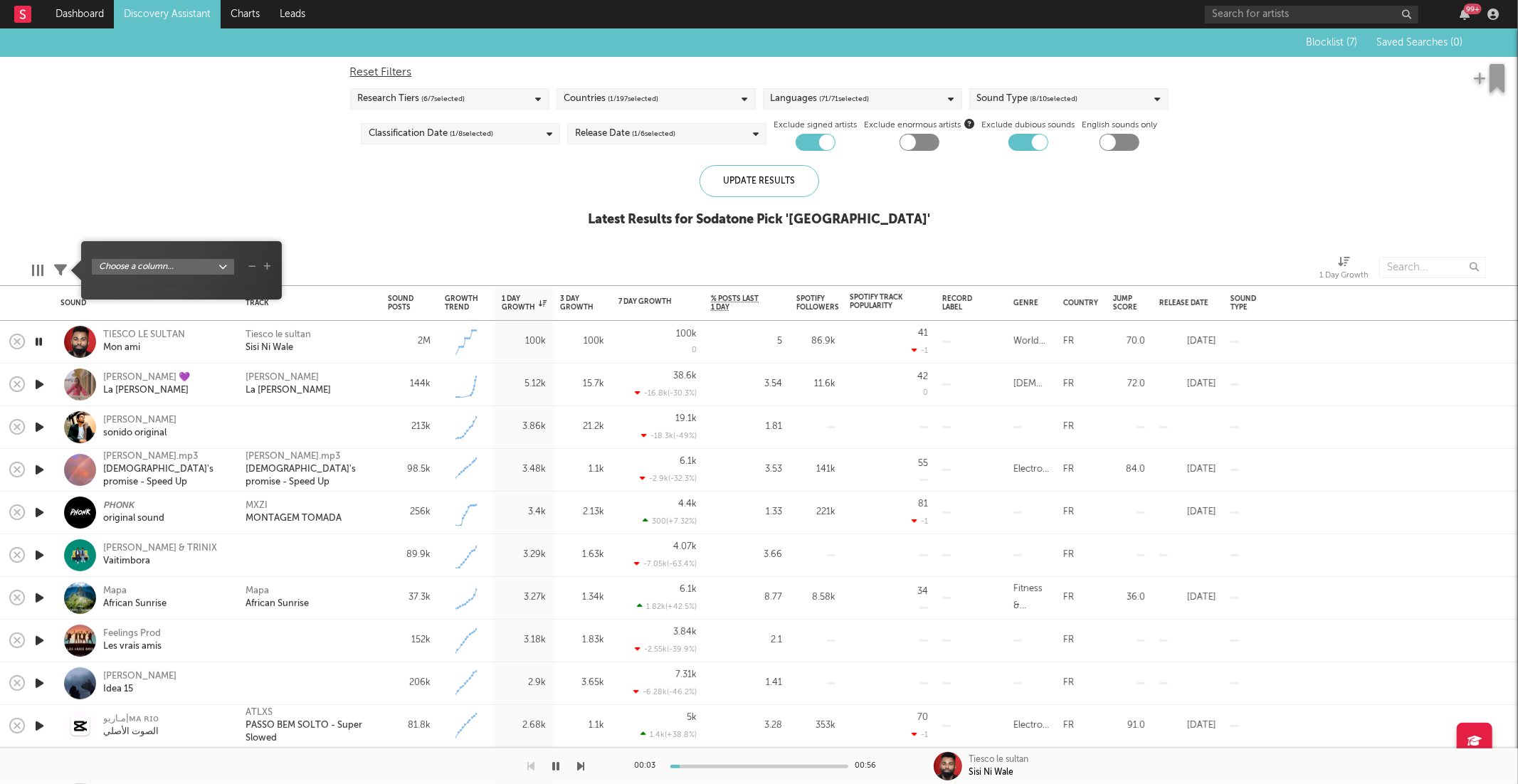
click at [160, 269] on body "Dashboard Discovery Assistant Charts Leads 99 + Notifications Settings Mark all…" at bounding box center [759, 392] width 1518 height 784
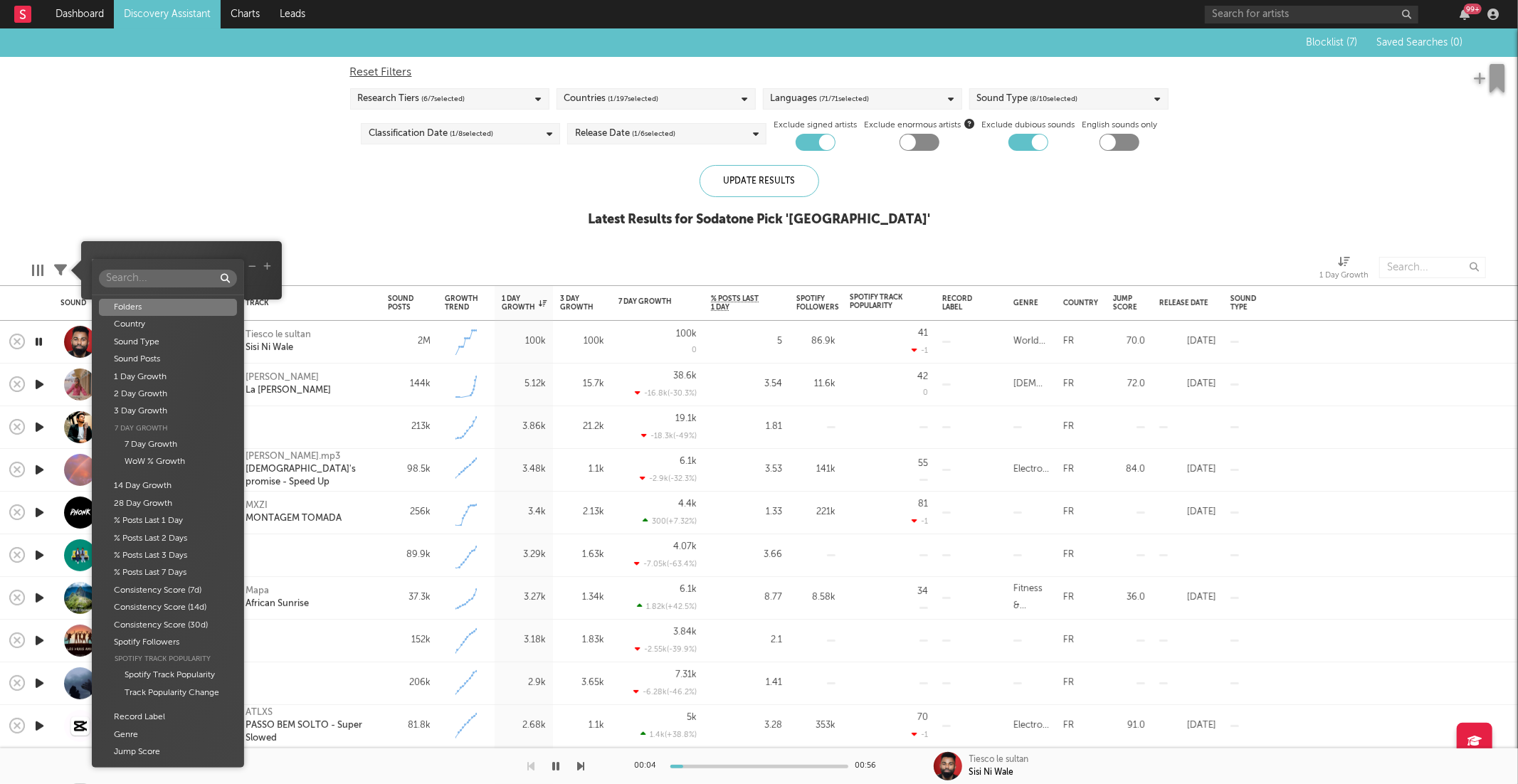
drag, startPoint x: 300, startPoint y: 145, endPoint x: 160, endPoint y: 197, distance: 149.3
click at [299, 145] on div "Folders Country Sound Type Sound Posts 1 Day Growth 2 Day Growth 3 Day Growth 7…" at bounding box center [759, 392] width 1518 height 784
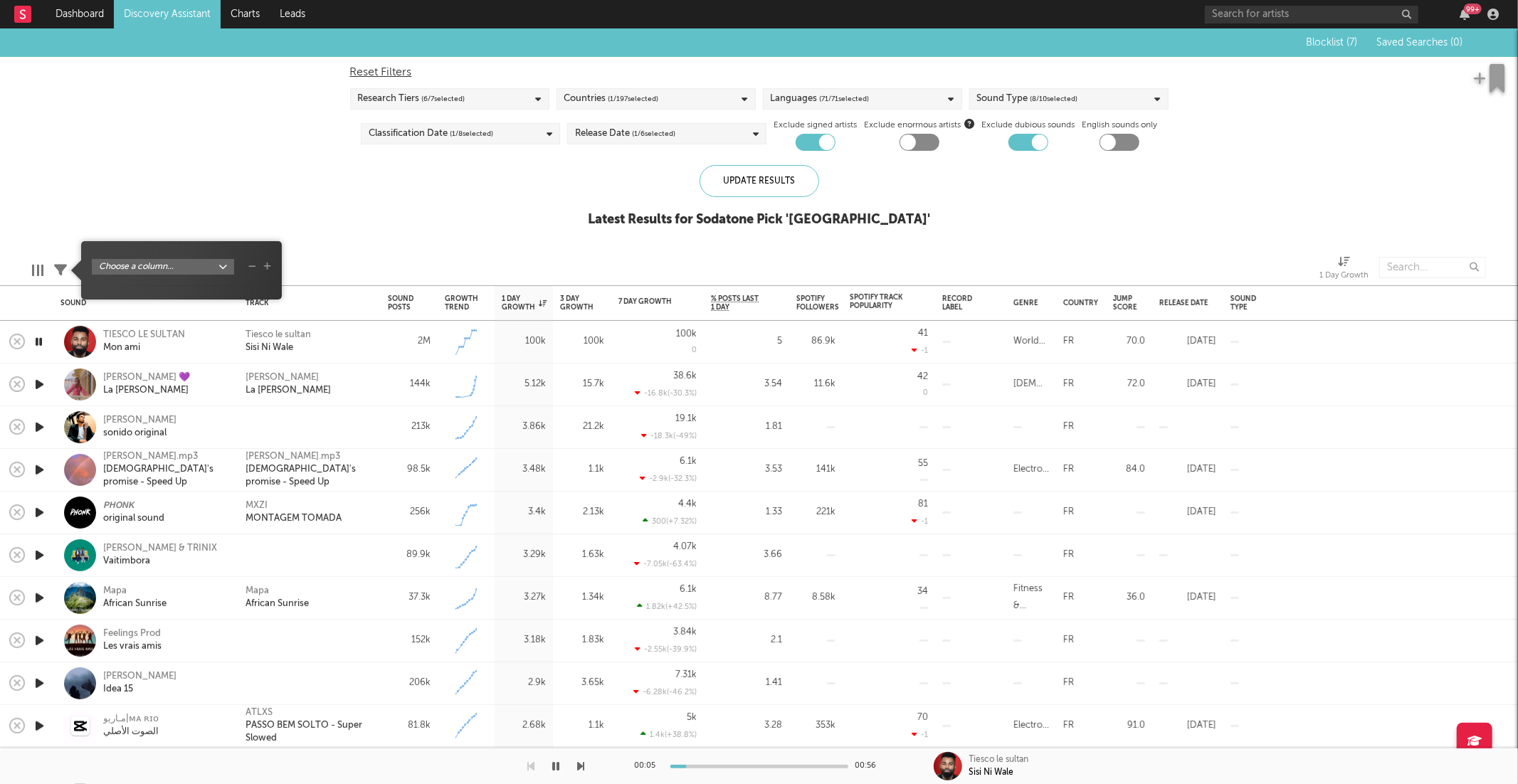
click at [107, 266] on body "Dashboard Discovery Assistant Charts Leads 99 + Notifications Settings Mark all…" at bounding box center [759, 392] width 1518 height 784
click at [485, 227] on div "Folders Country Sound Type Sound Posts 1 Day Growth 2 Day Growth 3 Day Growth 7…" at bounding box center [759, 392] width 1518 height 784
click at [476, 258] on div at bounding box center [380, 268] width 605 height 35
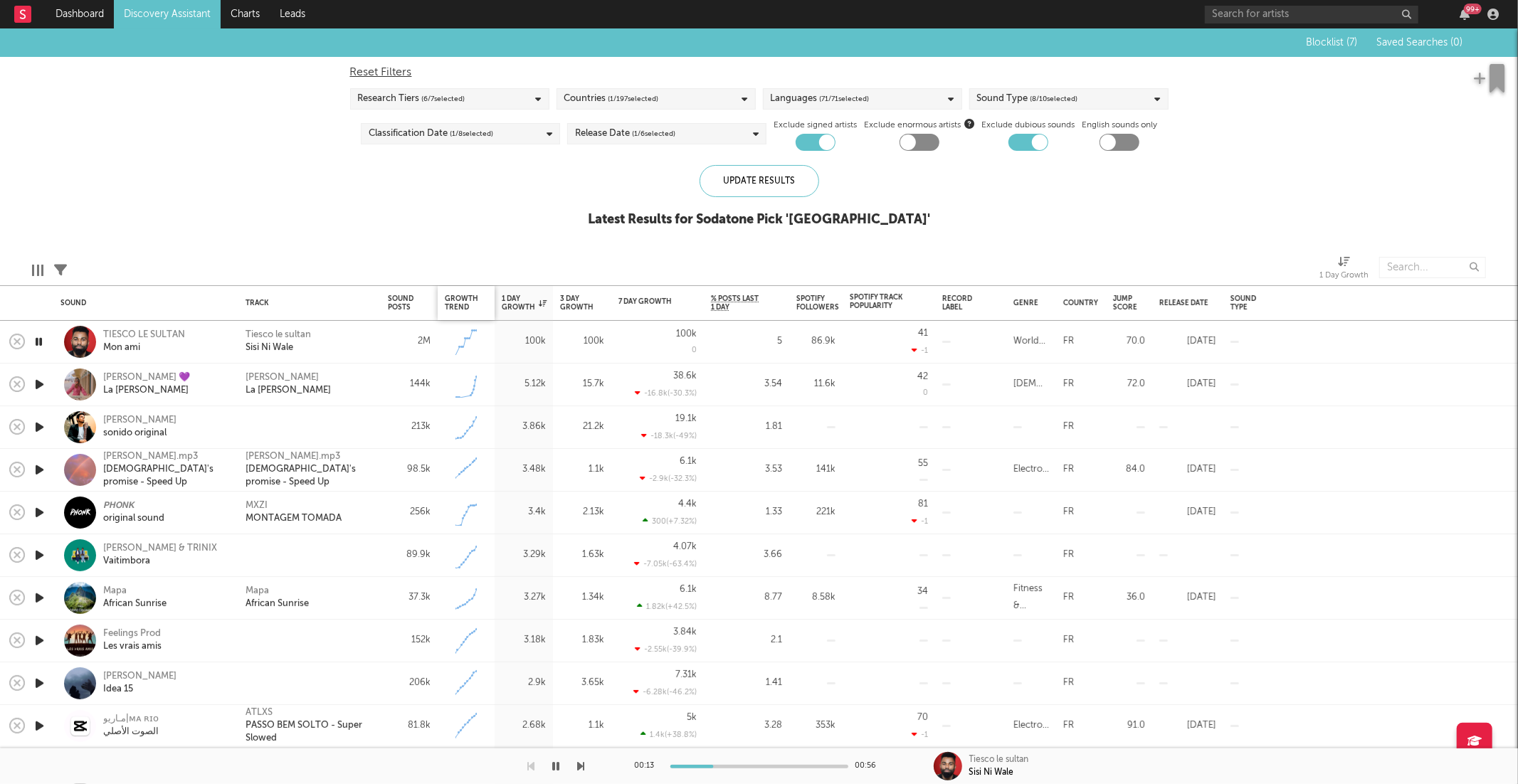
drag, startPoint x: 424, startPoint y: 301, endPoint x: 489, endPoint y: 312, distance: 65.9
click at [424, 301] on icon "button" at bounding box center [427, 303] width 7 height 7
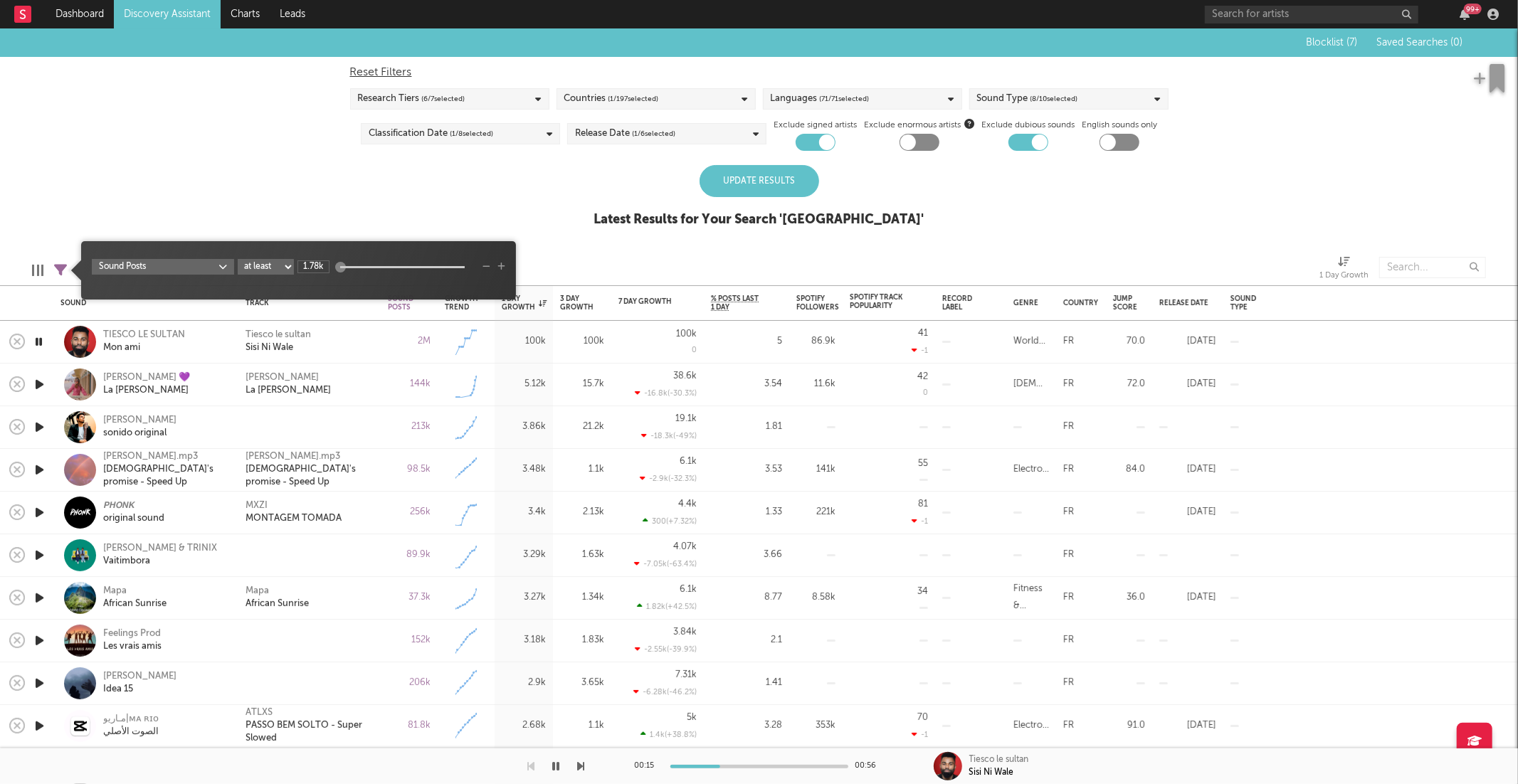
click at [282, 270] on select "at least at most between" at bounding box center [266, 266] width 56 height 15
click at [238, 259] on select "at least at most between" at bounding box center [266, 266] width 56 height 15
select select "max"
drag, startPoint x: 318, startPoint y: 265, endPoint x: 269, endPoint y: 265, distance: 49.0
click at [269, 265] on div "Sound Posts at least at most between 1.78k" at bounding box center [298, 266] width 414 height 15
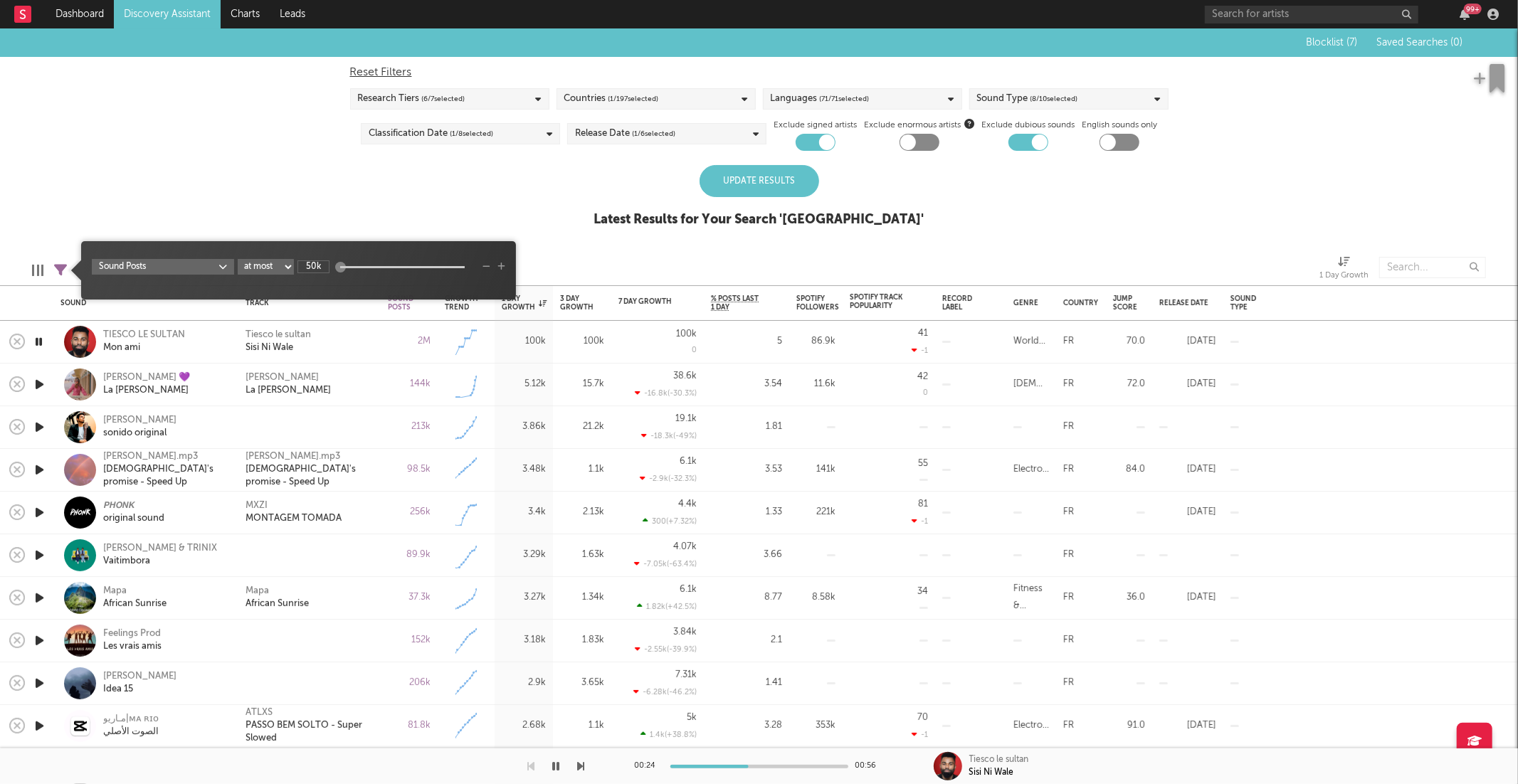
type input "50k"
click at [499, 169] on div "Blocklist ( 7 ) Saved Searches ( 0 ) Reset Filters Research Tiers ( 6 / 7 selec…" at bounding box center [759, 135] width 1518 height 214
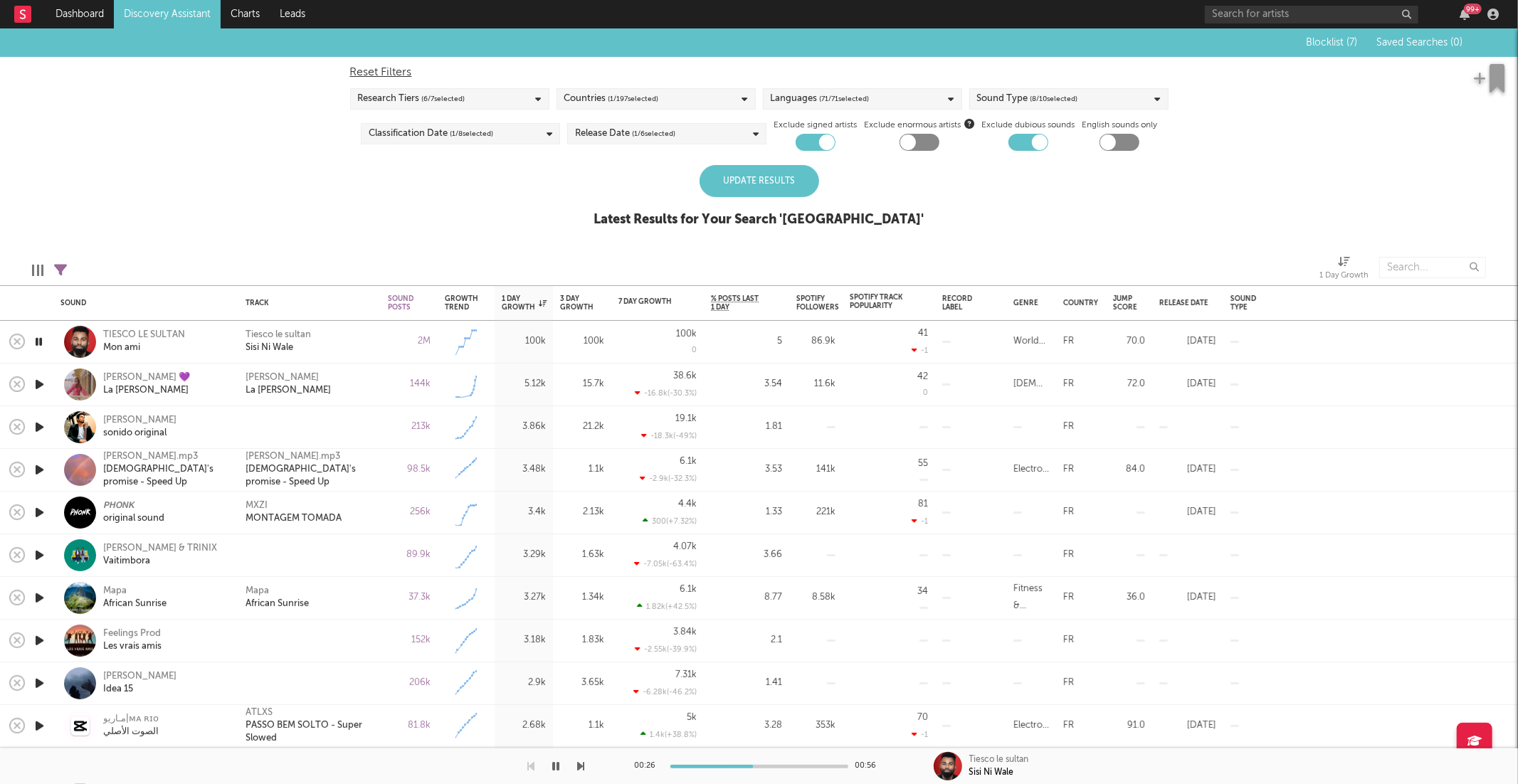
click at [796, 172] on div "Update Results" at bounding box center [759, 181] width 119 height 32
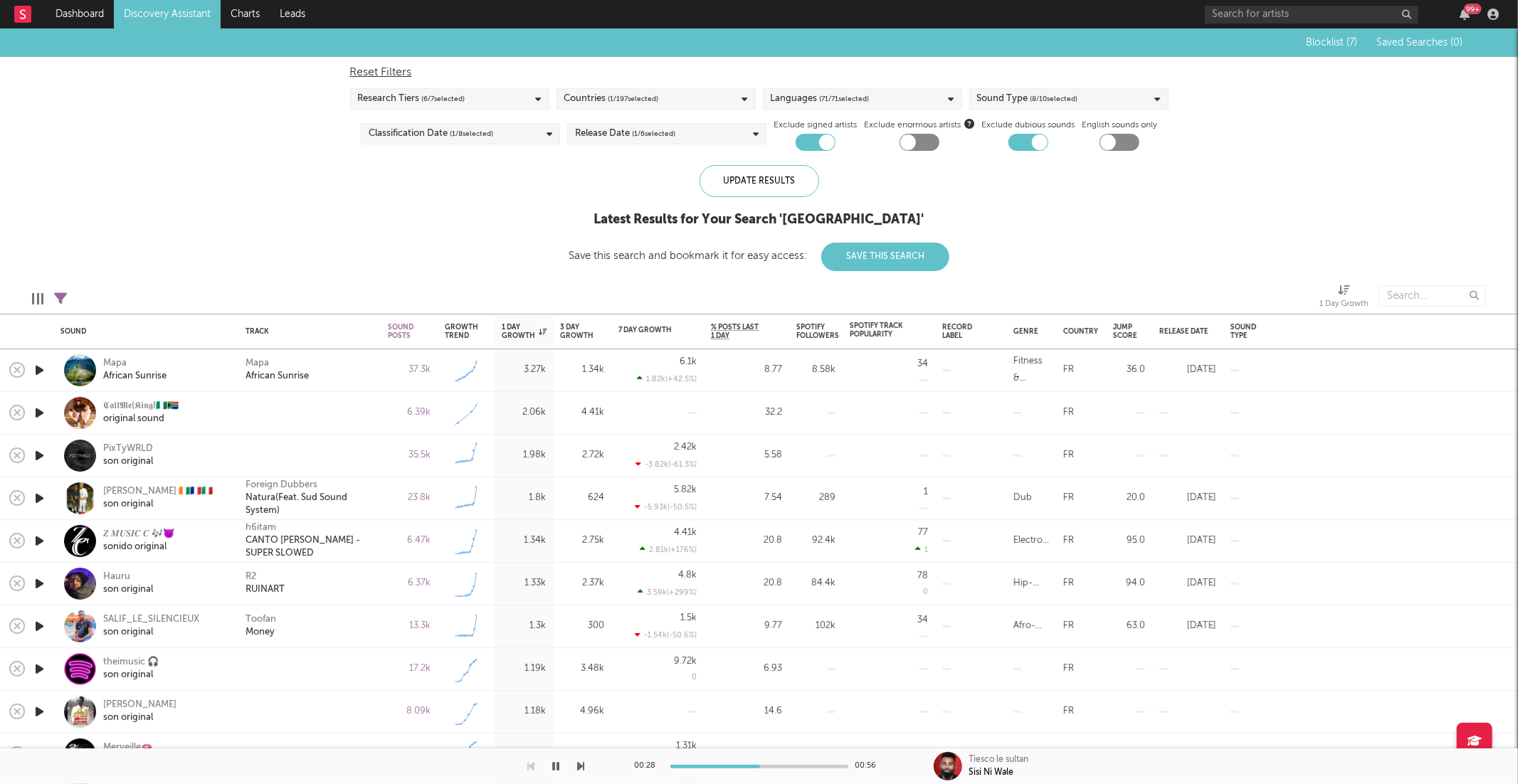
click at [559, 765] on icon "button" at bounding box center [556, 766] width 7 height 11
